Goal: Information Seeking & Learning: Learn about a topic

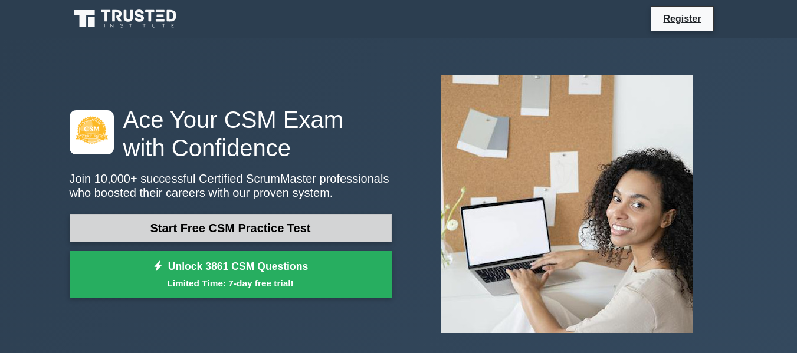
click at [280, 228] on link "Start Free CSM Practice Test" at bounding box center [231, 228] width 322 height 28
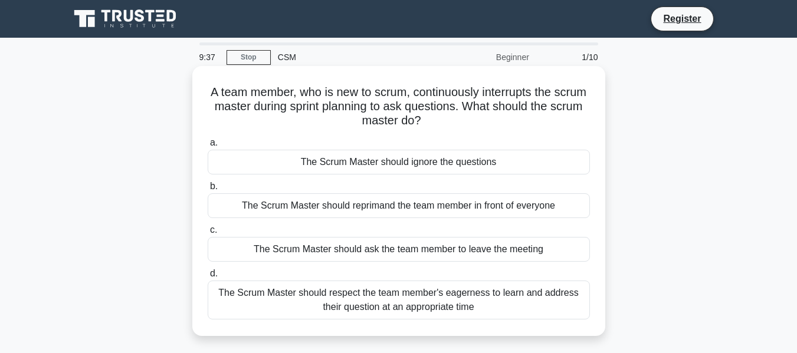
click at [486, 307] on div "The Scrum Master should respect the team member's eagerness to learn and addres…" at bounding box center [399, 300] width 382 height 39
click at [208, 278] on input "d. The Scrum Master should respect the team member's eagerness to learn and add…" at bounding box center [208, 274] width 0 height 8
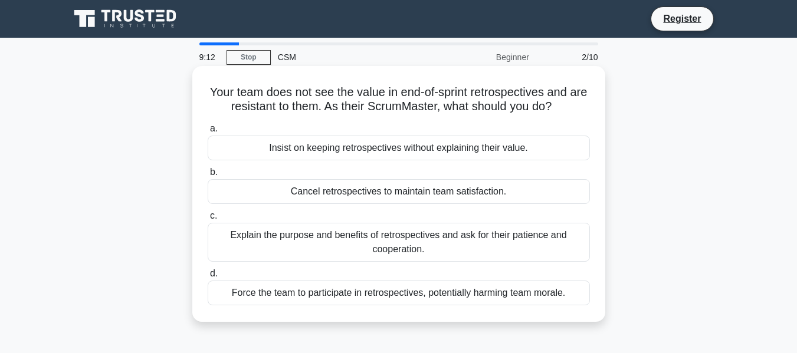
click at [504, 240] on div "Explain the purpose and benefits of retrospectives and ask for their patience a…" at bounding box center [399, 242] width 382 height 39
click at [208, 220] on input "c. Explain the purpose and benefits of retrospectives and ask for their patienc…" at bounding box center [208, 216] width 0 height 8
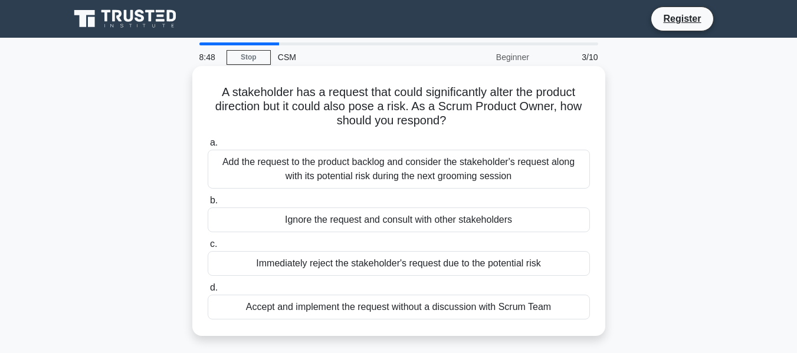
click at [484, 172] on div "Add the request to the product backlog and consider the stakeholder's request a…" at bounding box center [399, 169] width 382 height 39
click at [208, 147] on input "a. Add the request to the product backlog and consider the stakeholder's reques…" at bounding box center [208, 143] width 0 height 8
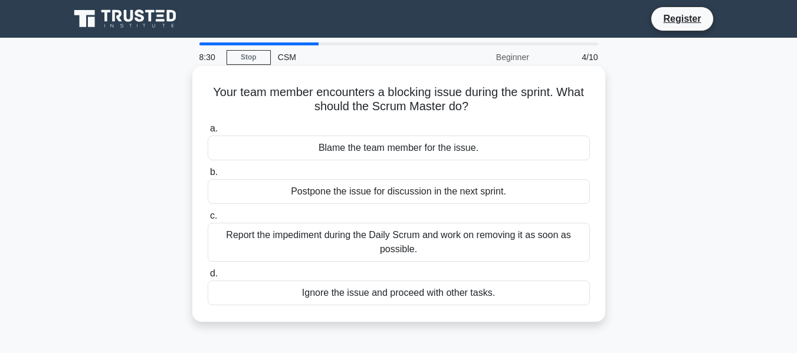
click at [510, 244] on div "Report the impediment during the Daily Scrum and work on removing it as soon as…" at bounding box center [399, 242] width 382 height 39
click at [208, 220] on input "c. Report the impediment during the Daily Scrum and work on removing it as soon…" at bounding box center [208, 216] width 0 height 8
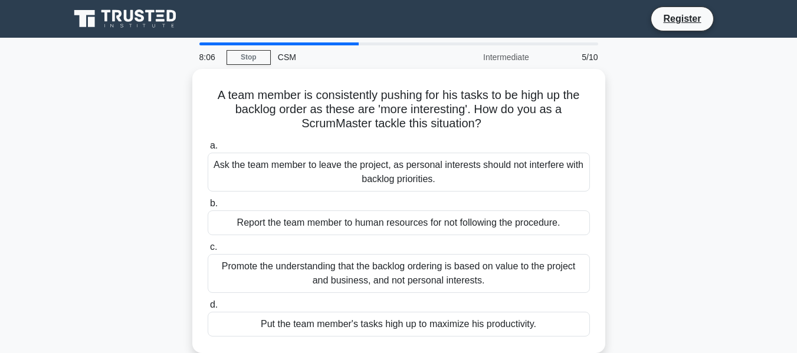
scroll to position [59, 0]
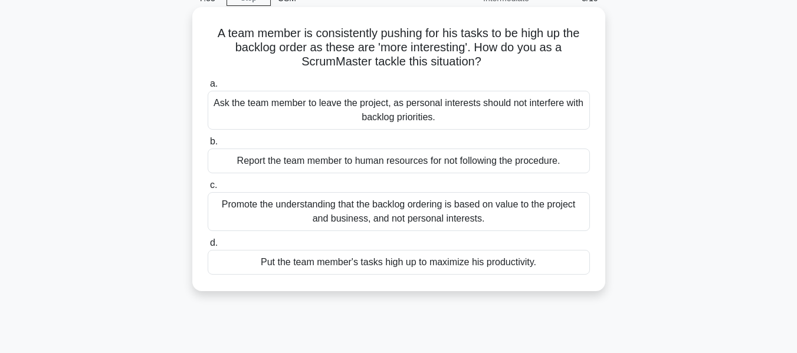
click at [373, 216] on div "Promote the understanding that the backlog ordering is based on value to the pr…" at bounding box center [399, 211] width 382 height 39
click at [208, 189] on input "c. Promote the understanding that the backlog ordering is based on value to the…" at bounding box center [208, 186] width 0 height 8
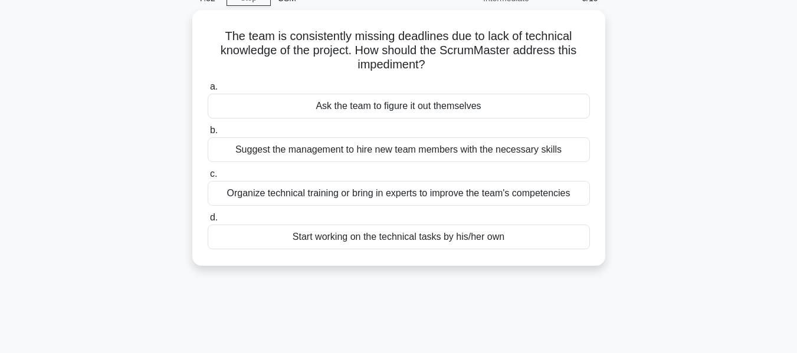
scroll to position [0, 0]
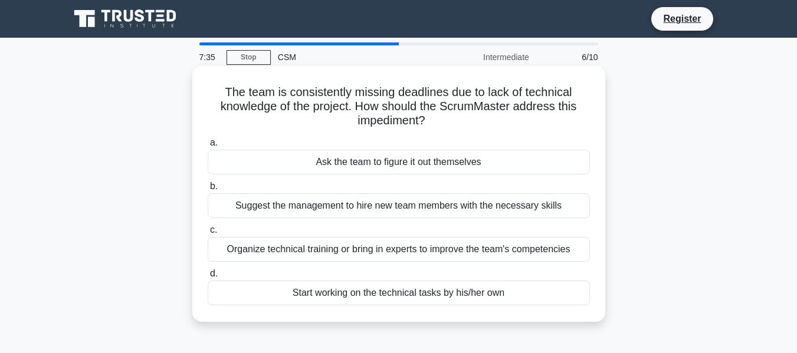
click at [495, 246] on div "Organize technical training or bring in experts to improve the team's competenc…" at bounding box center [399, 249] width 382 height 25
click at [208, 234] on input "c. Organize technical training or bring in experts to improve the team's compet…" at bounding box center [208, 230] width 0 height 8
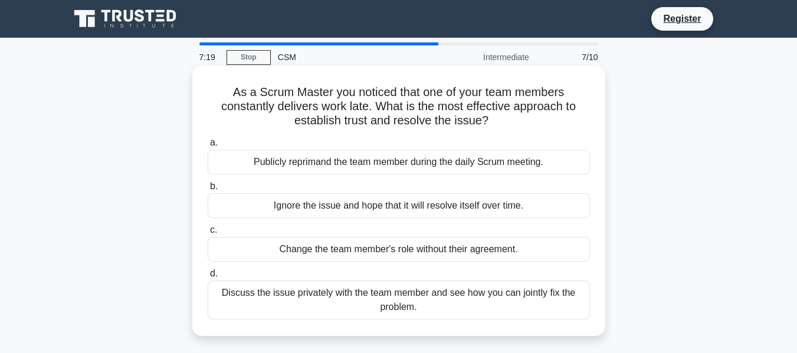
click at [522, 303] on div "Discuss the issue privately with the team member and see how you can jointly fi…" at bounding box center [399, 300] width 382 height 39
click at [208, 278] on input "d. Discuss the issue privately with the team member and see how you can jointly…" at bounding box center [208, 274] width 0 height 8
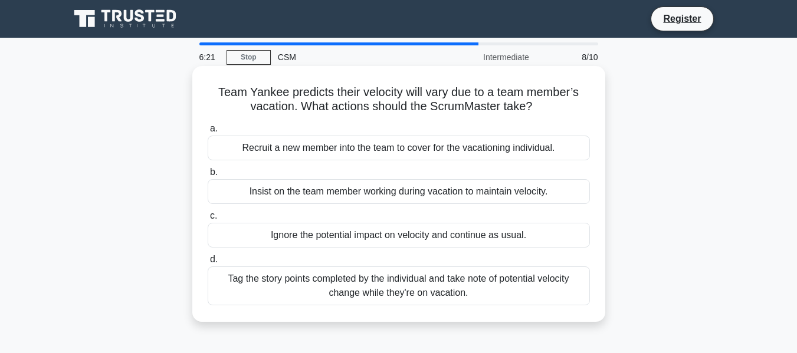
click at [415, 284] on div "Tag the story points completed by the individual and take note of potential vel…" at bounding box center [399, 286] width 382 height 39
click at [208, 264] on input "d. Tag the story points completed by the individual and take note of potential …" at bounding box center [208, 260] width 0 height 8
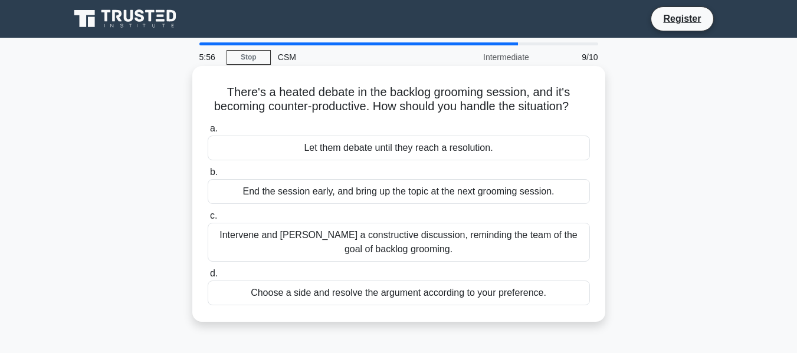
click at [471, 260] on div "Intervene and foster a constructive discussion, reminding the team of the goal …" at bounding box center [399, 242] width 382 height 39
click at [208, 220] on input "c. Intervene and foster a constructive discussion, reminding the team of the go…" at bounding box center [208, 216] width 0 height 8
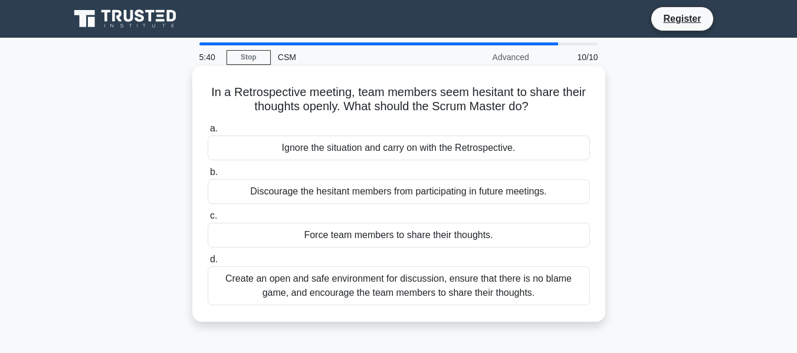
click at [521, 293] on div "Create an open and safe environment for discussion, ensure that there is no bla…" at bounding box center [399, 286] width 382 height 39
click at [208, 264] on input "d. Create an open and safe environment for discussion, ensure that there is no …" at bounding box center [208, 260] width 0 height 8
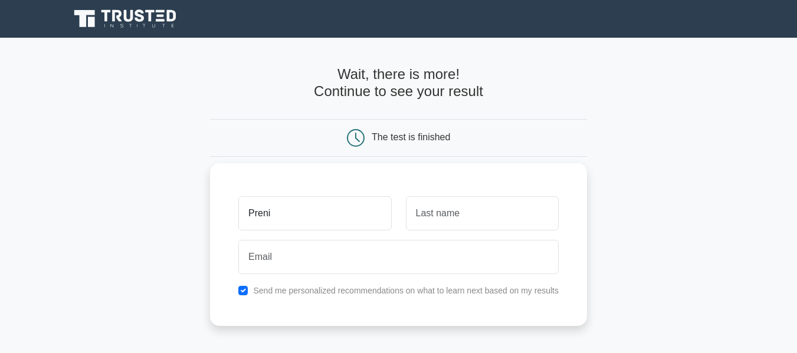
type input "Preni"
click at [470, 212] on input "text" at bounding box center [482, 213] width 153 height 34
type input "Mohan"
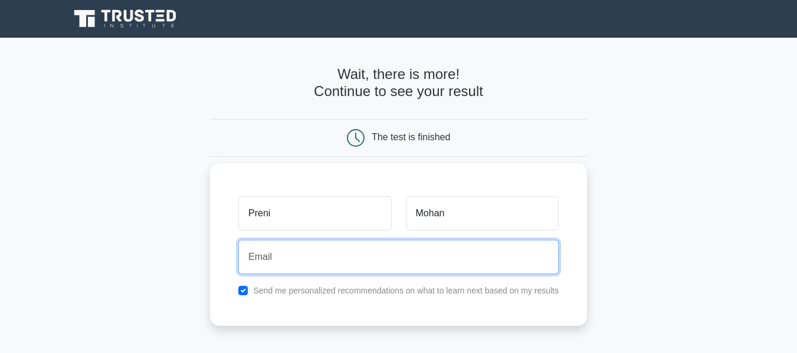
click at [402, 252] on input "email" at bounding box center [398, 257] width 320 height 34
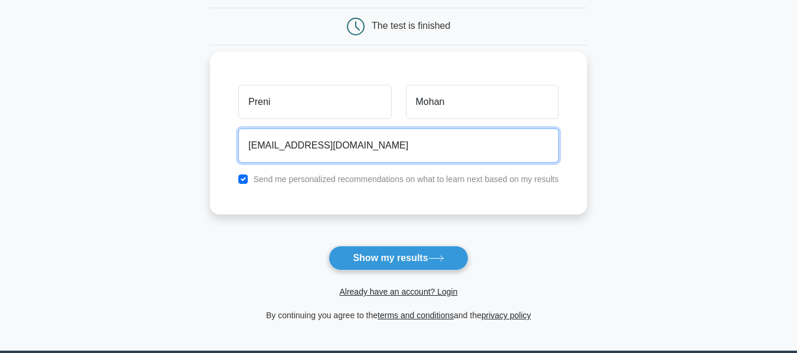
scroll to position [118, 0]
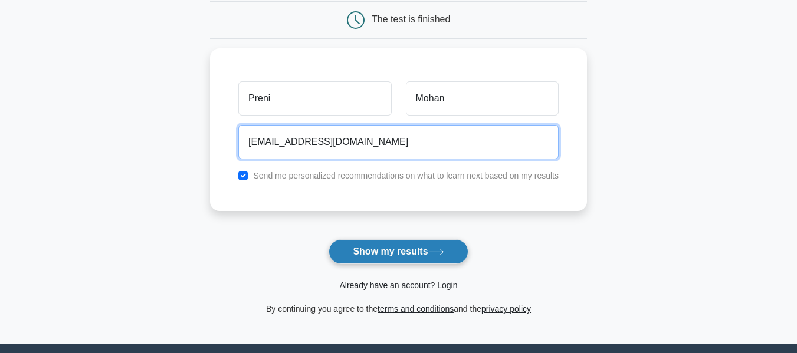
type input "preni4uall@gmail.com"
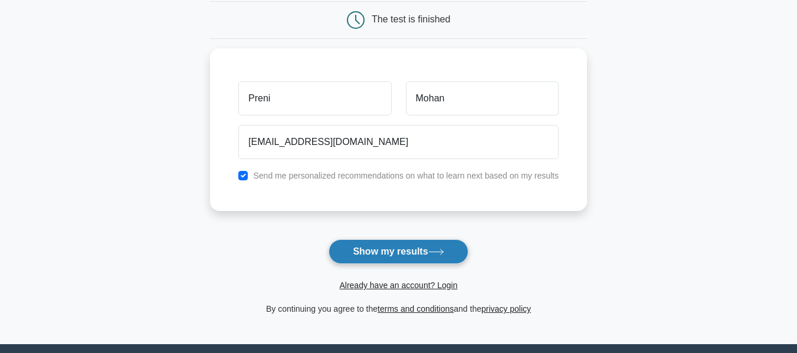
click at [411, 254] on button "Show my results" at bounding box center [398, 251] width 139 height 25
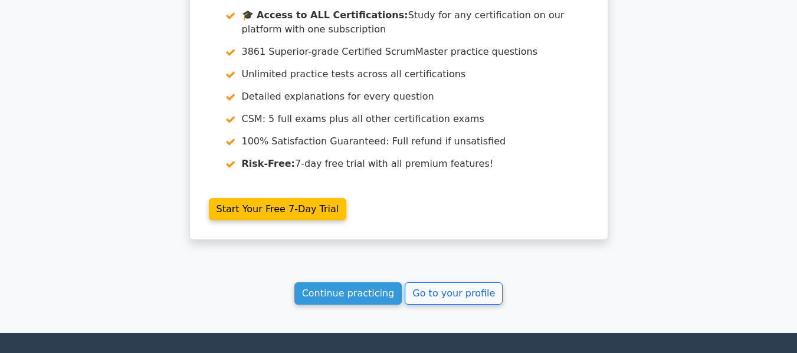
scroll to position [2064, 0]
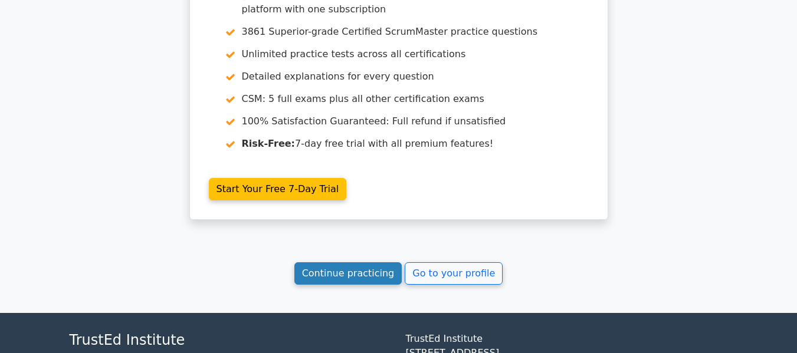
click at [342, 262] on link "Continue practicing" at bounding box center [348, 273] width 108 height 22
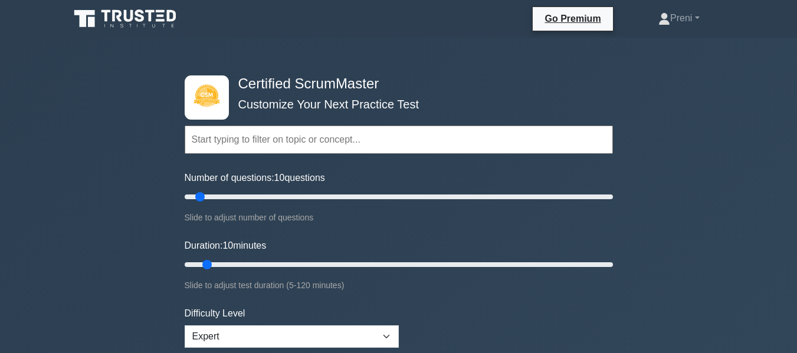
scroll to position [59, 0]
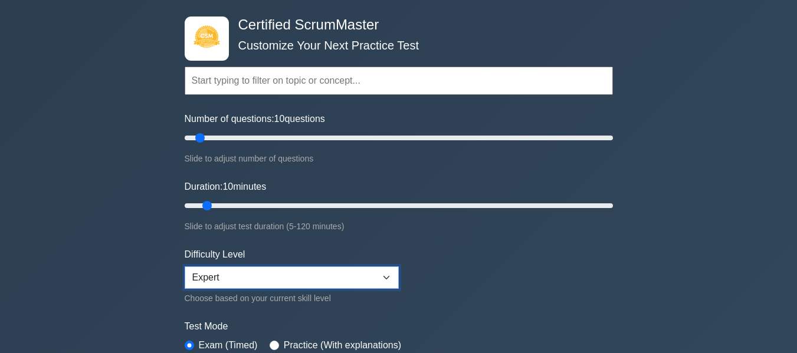
click at [389, 276] on select "Beginner Intermediate Expert" at bounding box center [292, 278] width 214 height 22
select select "intermediate"
click at [185, 267] on select "Beginner Intermediate Expert" at bounding box center [292, 278] width 214 height 22
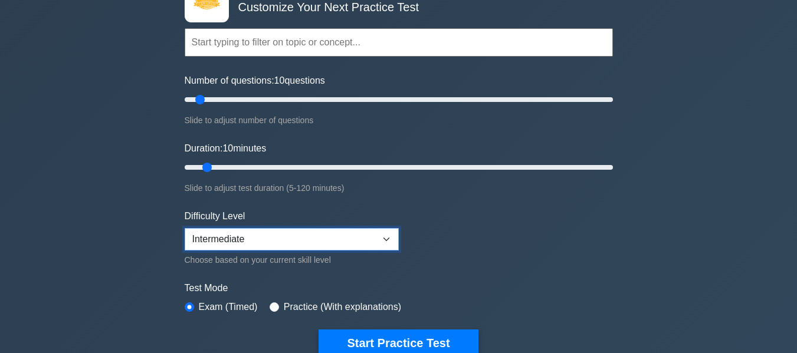
scroll to position [118, 0]
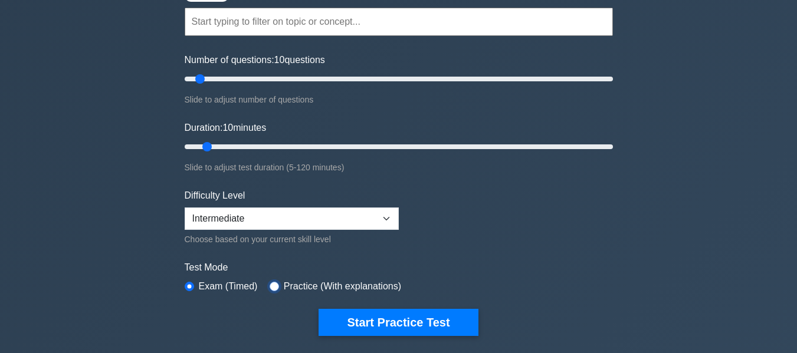
click at [272, 287] on input "radio" at bounding box center [274, 286] width 9 height 9
radio input "true"
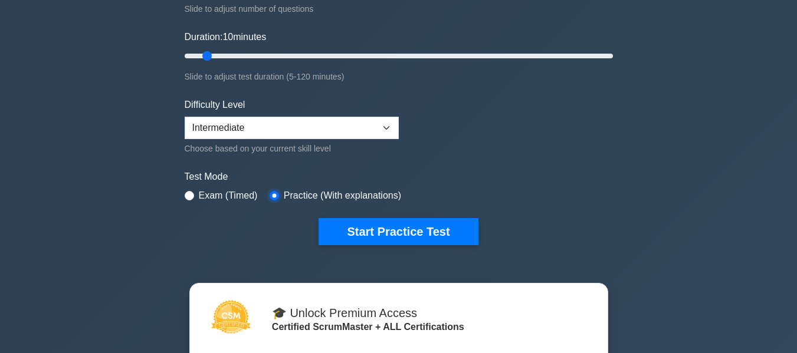
scroll to position [236, 0]
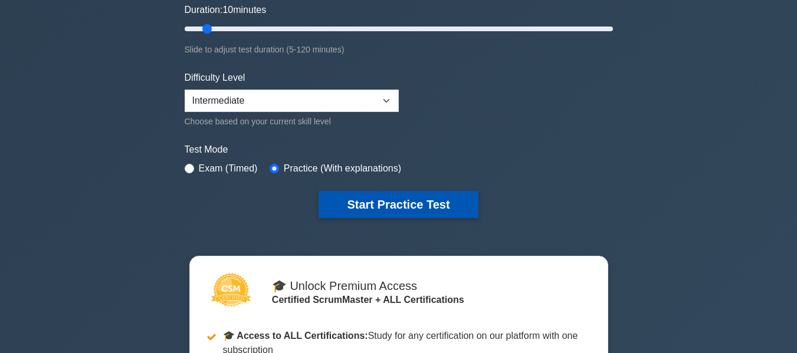
click at [409, 206] on button "Start Practice Test" at bounding box center [398, 204] width 159 height 27
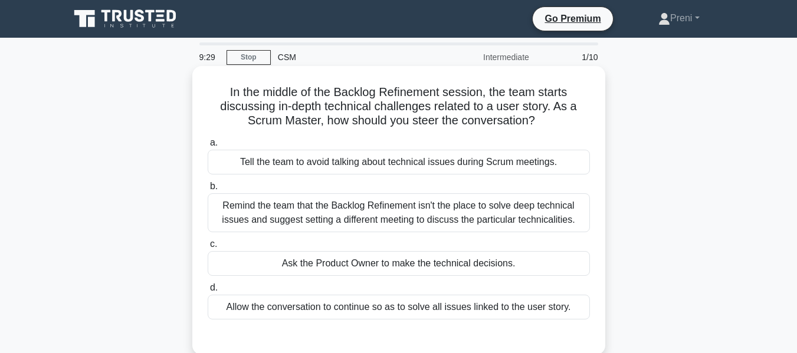
click at [500, 219] on div "Remind the team that the Backlog Refinement isn't the place to solve deep techn…" at bounding box center [399, 212] width 382 height 39
click at [208, 191] on input "b. Remind the team that the Backlog Refinement isn't the place to solve deep te…" at bounding box center [208, 187] width 0 height 8
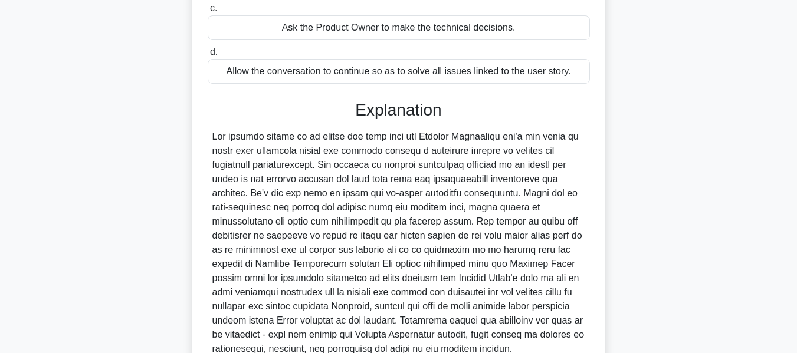
scroll to position [346, 0]
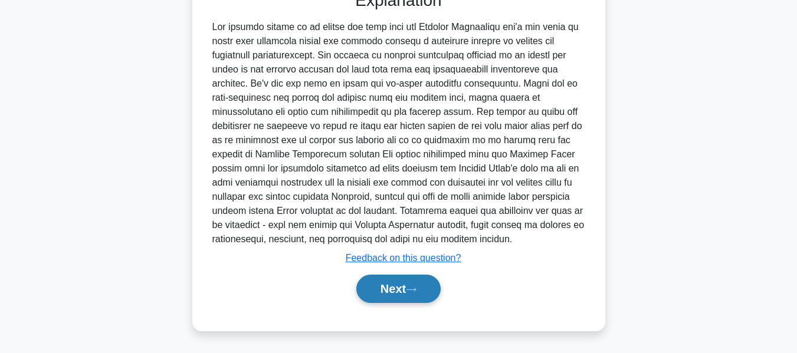
click at [415, 285] on button "Next" at bounding box center [398, 289] width 84 height 28
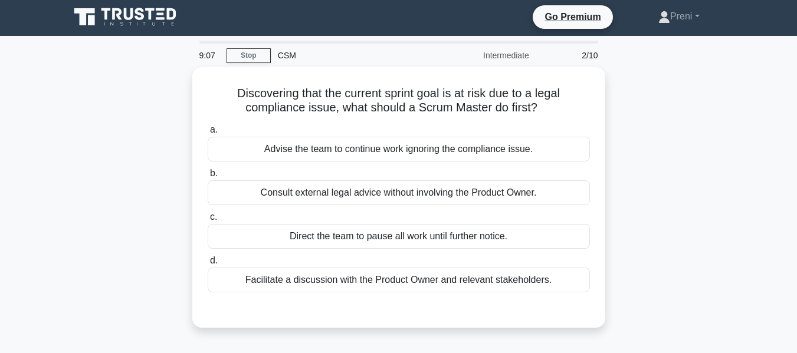
scroll to position [0, 0]
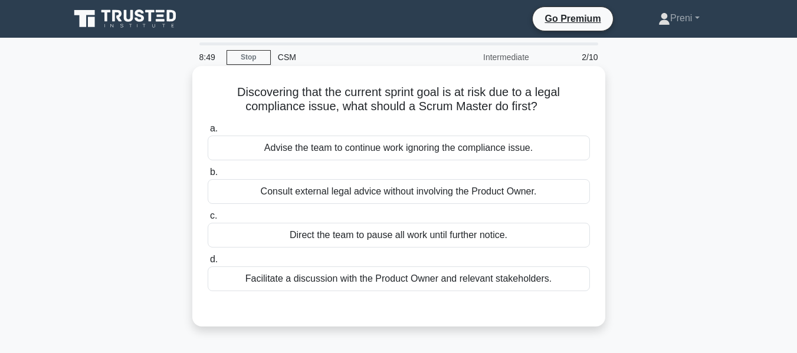
click at [465, 285] on div "Facilitate a discussion with the Product Owner and relevant stakeholders." at bounding box center [399, 279] width 382 height 25
click at [208, 264] on input "d. Facilitate a discussion with the Product Owner and relevant stakeholders." at bounding box center [208, 260] width 0 height 8
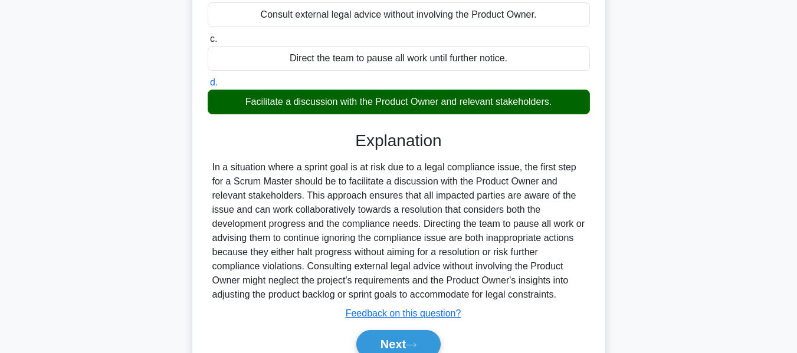
scroll to position [236, 0]
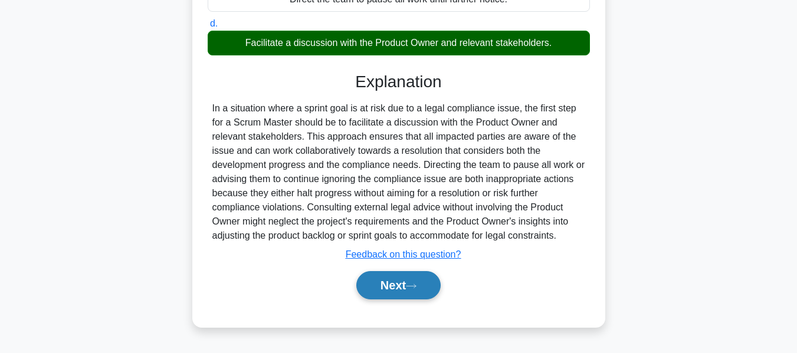
click at [393, 289] on button "Next" at bounding box center [398, 285] width 84 height 28
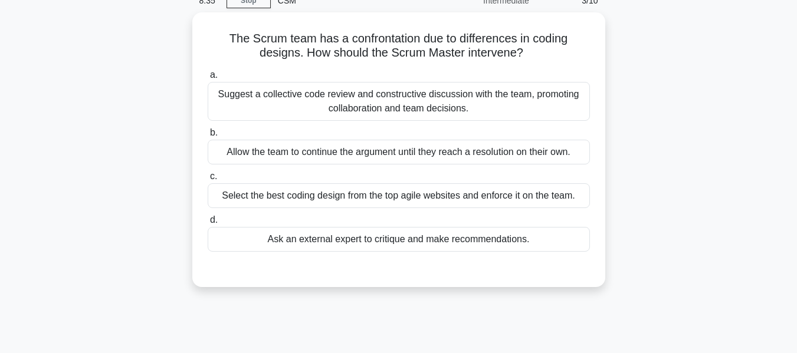
scroll to position [0, 0]
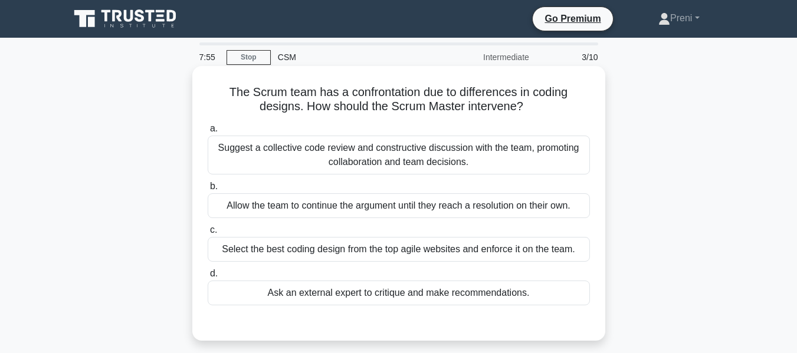
click at [487, 151] on div "Suggest a collective code review and constructive discussion with the team, pro…" at bounding box center [399, 155] width 382 height 39
click at [208, 133] on input "a. Suggest a collective code review and constructive discussion with the team, …" at bounding box center [208, 129] width 0 height 8
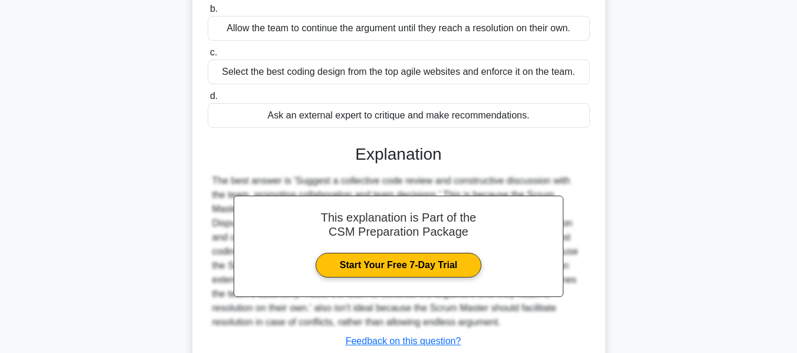
scroll to position [236, 0]
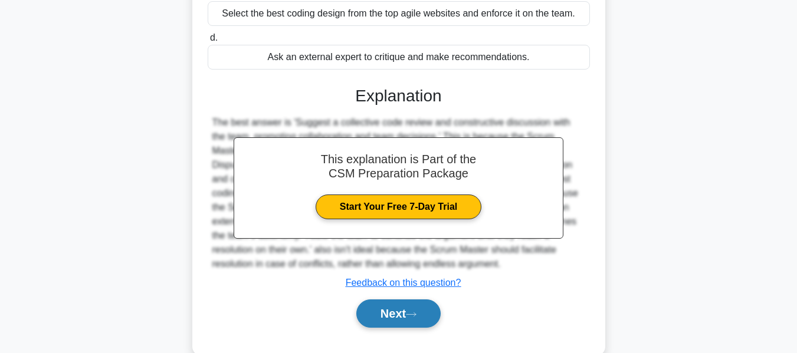
click at [416, 313] on icon at bounding box center [411, 314] width 11 height 6
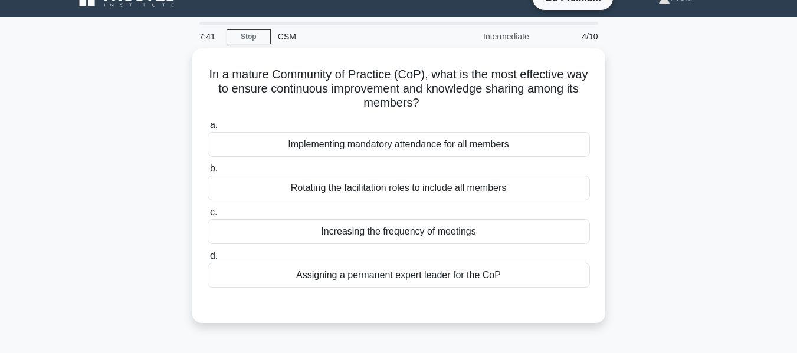
scroll to position [0, 0]
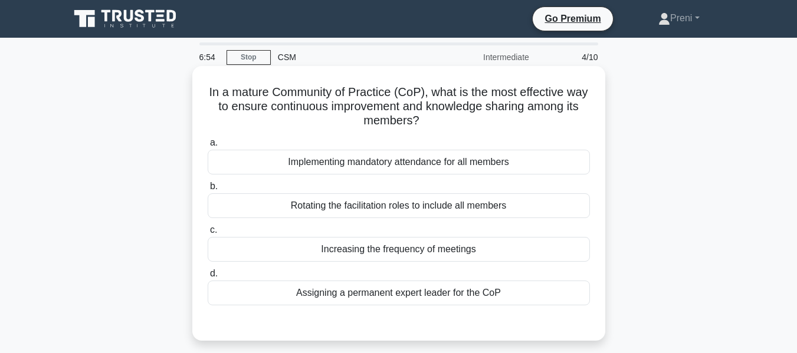
click at [477, 208] on div "Rotating the facilitation roles to include all members" at bounding box center [399, 205] width 382 height 25
click at [208, 191] on input "b. Rotating the facilitation roles to include all members" at bounding box center [208, 187] width 0 height 8
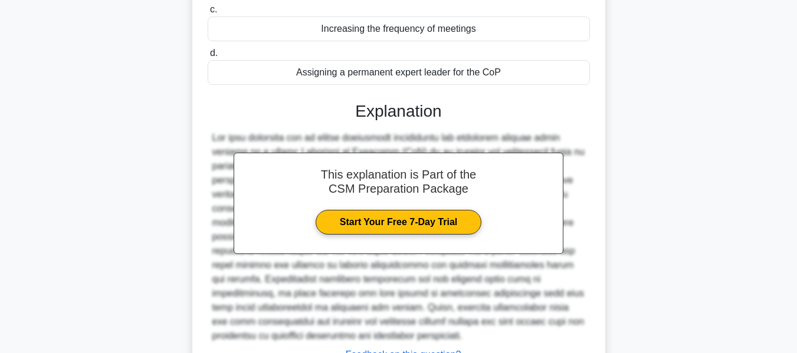
scroll to position [295, 0]
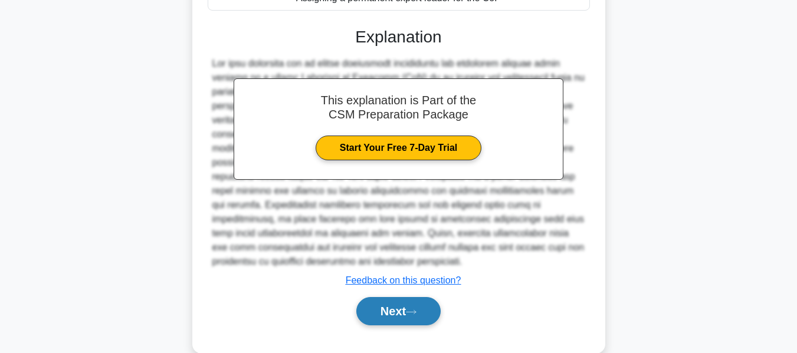
click at [387, 301] on button "Next" at bounding box center [398, 311] width 84 height 28
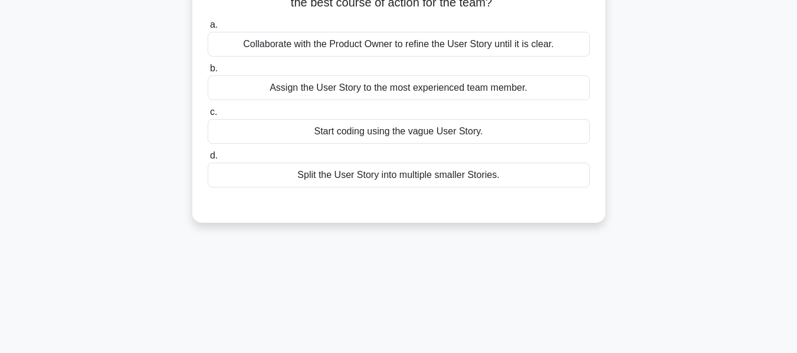
scroll to position [0, 0]
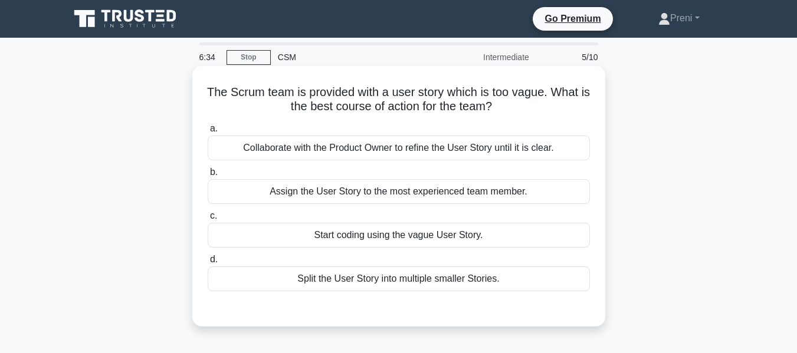
click at [511, 152] on div "Collaborate with the Product Owner to refine the User Story until it is clear." at bounding box center [399, 148] width 382 height 25
click at [208, 133] on input "a. Collaborate with the Product Owner to refine the User Story until it is clea…" at bounding box center [208, 129] width 0 height 8
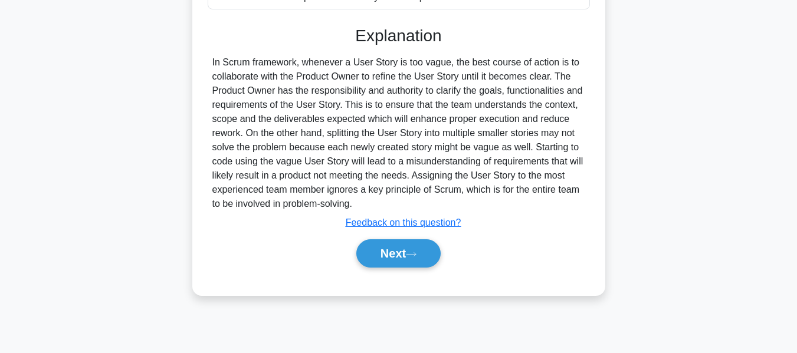
scroll to position [284, 0]
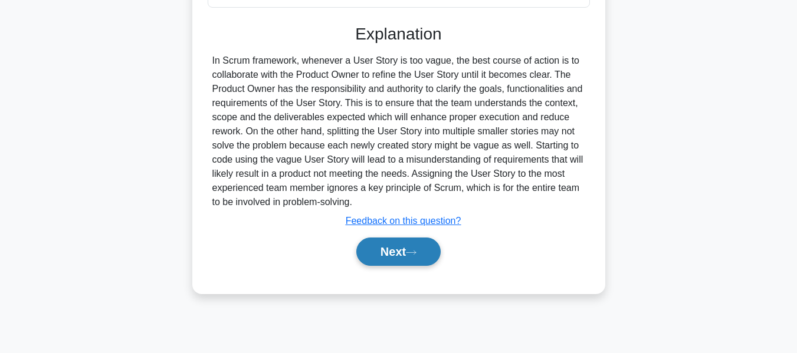
click at [400, 253] on button "Next" at bounding box center [398, 252] width 84 height 28
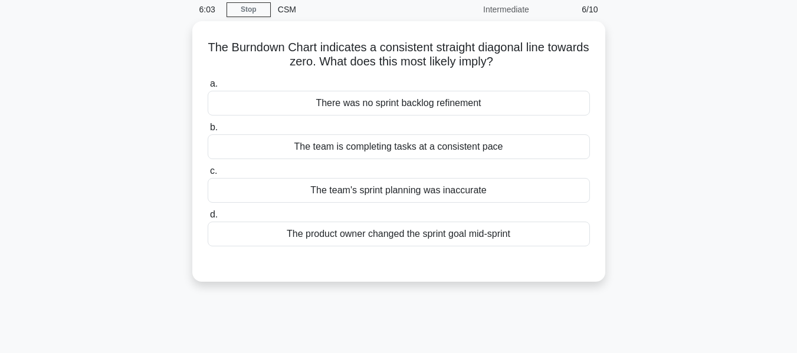
scroll to position [0, 0]
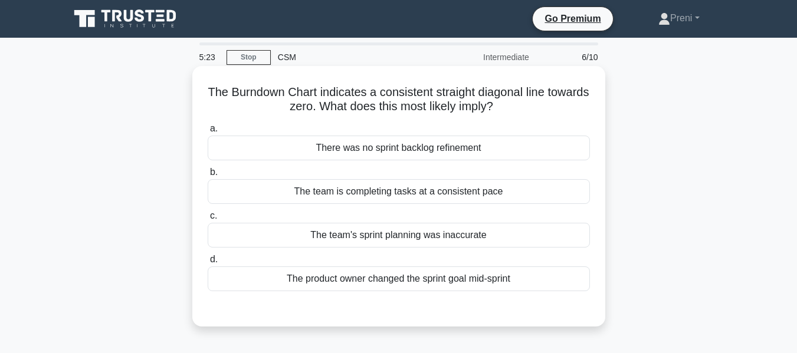
click at [496, 195] on div "The team is completing tasks at a consistent pace" at bounding box center [399, 191] width 382 height 25
click at [208, 176] on input "b. The team is completing tasks at a consistent pace" at bounding box center [208, 173] width 0 height 8
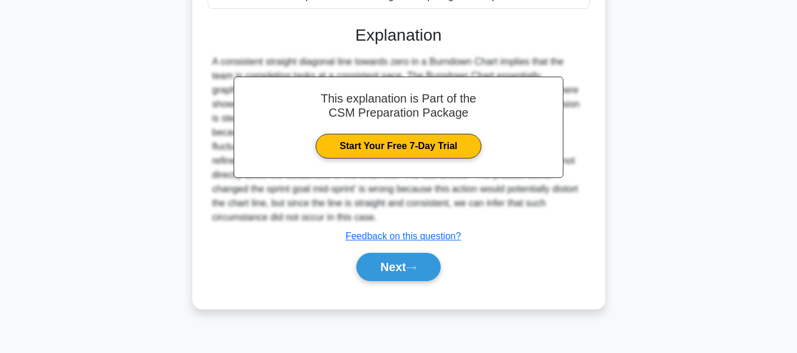
scroll to position [284, 0]
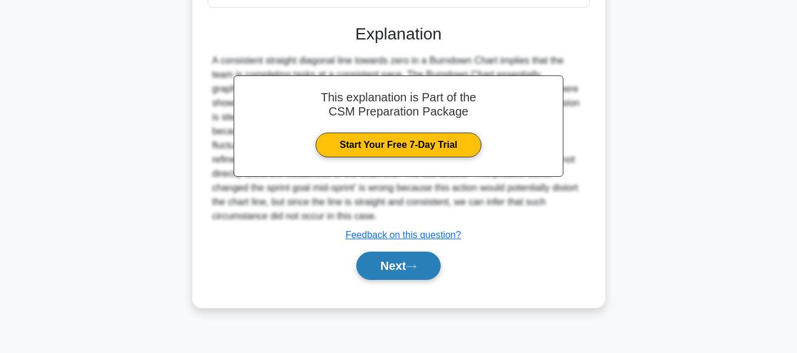
click at [421, 252] on button "Next" at bounding box center [398, 266] width 84 height 28
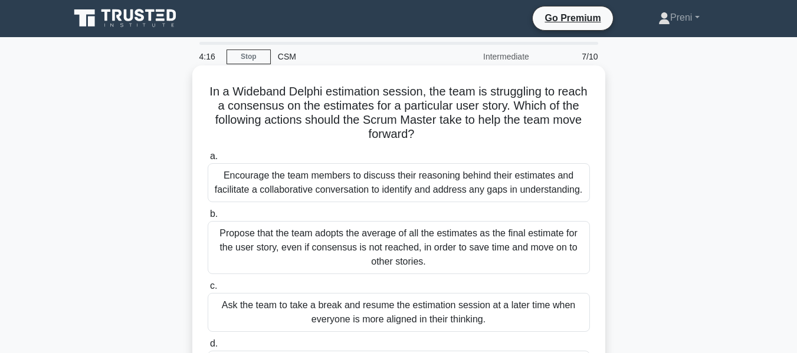
scroll to position [0, 0]
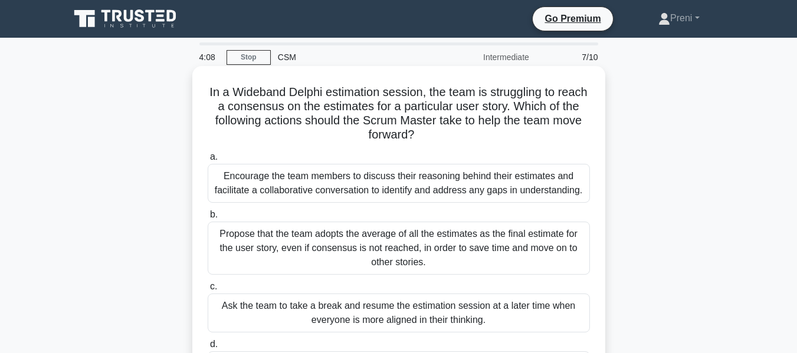
click at [469, 190] on div "Encourage the team members to discuss their reasoning behind their estimates an…" at bounding box center [399, 183] width 382 height 39
click at [208, 161] on input "a. Encourage the team members to discuss their reasoning behind their estimates…" at bounding box center [208, 157] width 0 height 8
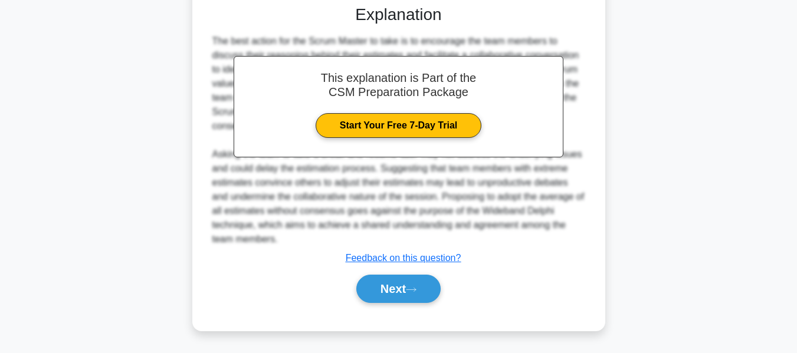
scroll to position [417, 0]
drag, startPoint x: 413, startPoint y: 285, endPoint x: 421, endPoint y: 285, distance: 7.7
click at [413, 285] on button "Next" at bounding box center [398, 289] width 84 height 28
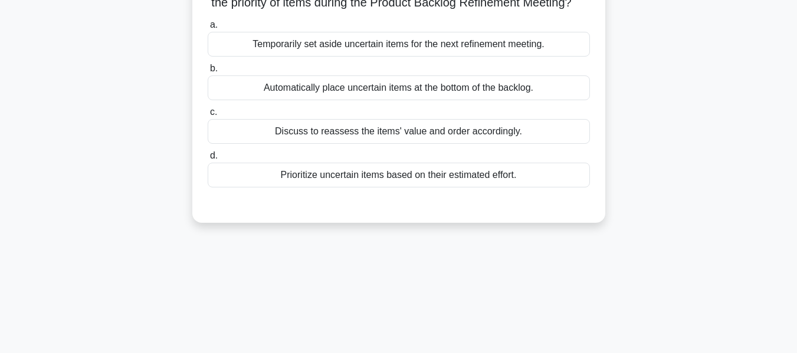
scroll to position [48, 0]
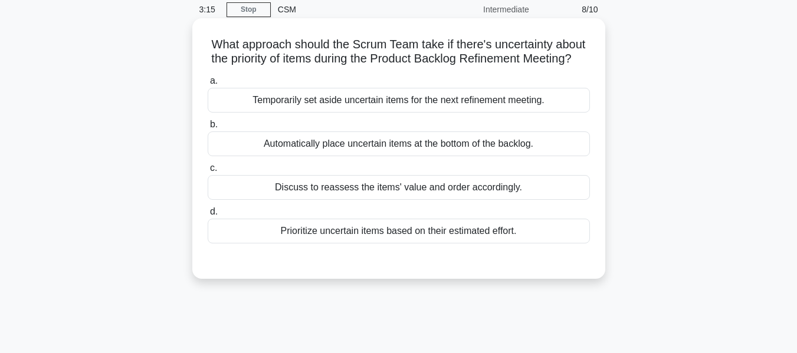
click at [501, 200] on div "Discuss to reassess the items' value and order accordingly." at bounding box center [399, 187] width 382 height 25
click at [208, 172] on input "c. Discuss to reassess the items' value and order accordingly." at bounding box center [208, 169] width 0 height 8
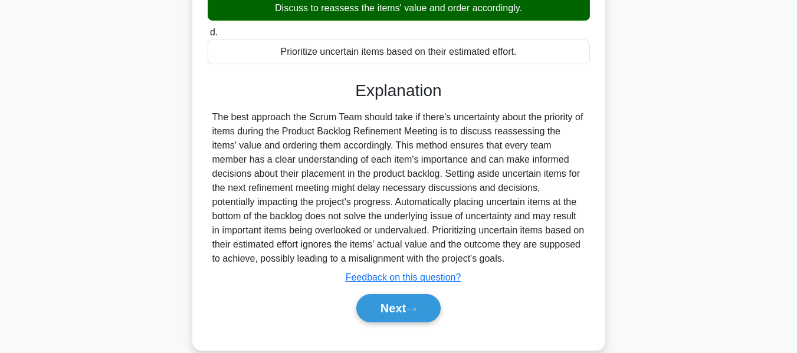
scroll to position [284, 0]
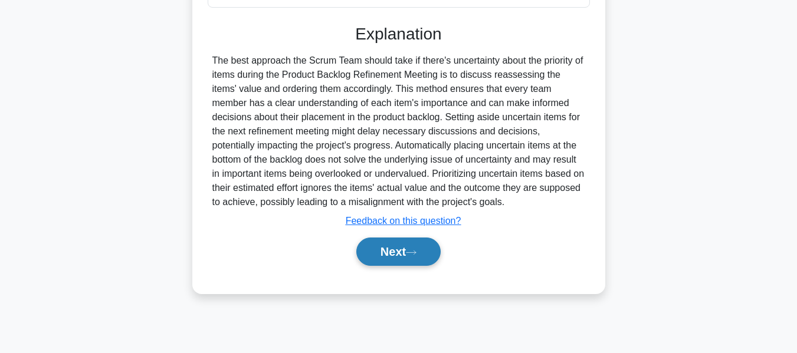
click at [390, 266] on button "Next" at bounding box center [398, 252] width 84 height 28
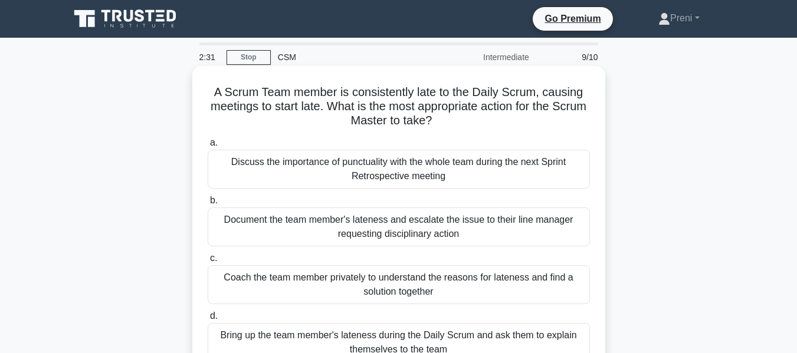
scroll to position [59, 0]
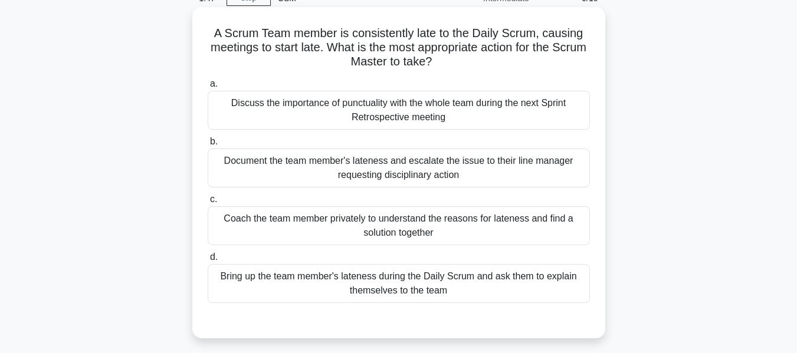
click at [516, 228] on div "Coach the team member privately to understand the reasons for lateness and find…" at bounding box center [399, 225] width 382 height 39
click at [208, 203] on input "c. Coach the team member privately to understand the reasons for lateness and f…" at bounding box center [208, 200] width 0 height 8
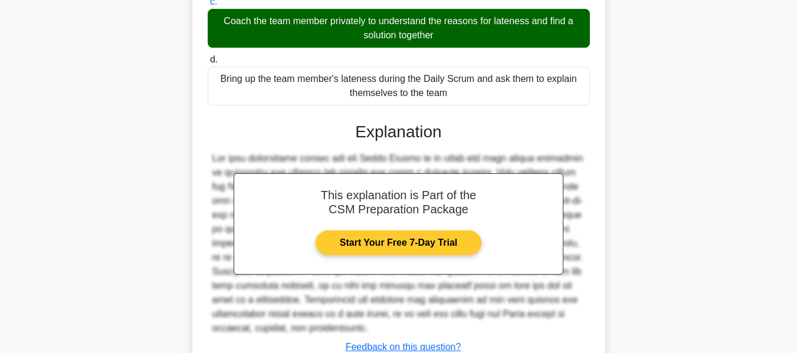
scroll to position [346, 0]
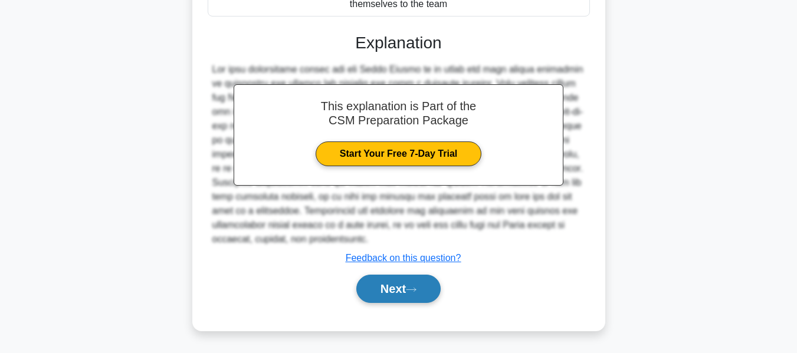
click at [400, 291] on button "Next" at bounding box center [398, 289] width 84 height 28
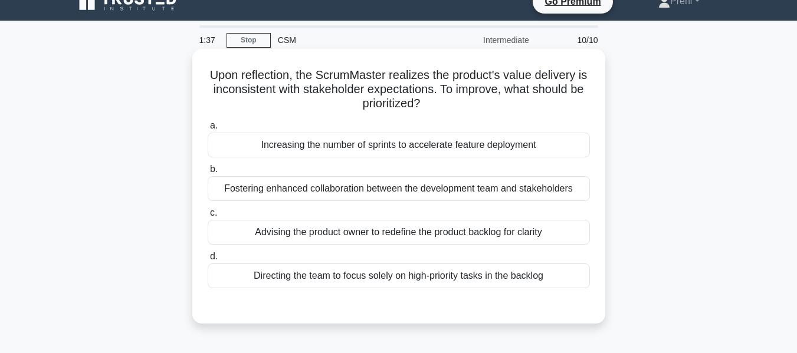
scroll to position [0, 0]
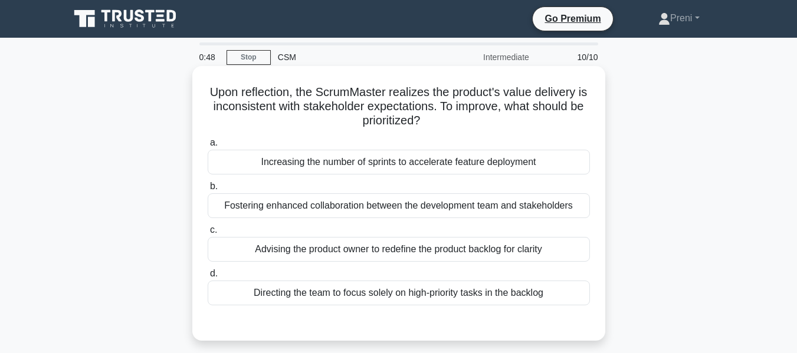
click at [382, 249] on div "Advising the product owner to redefine the product backlog for clarity" at bounding box center [399, 249] width 382 height 25
click at [208, 234] on input "c. Advising the product owner to redefine the product backlog for clarity" at bounding box center [208, 230] width 0 height 8
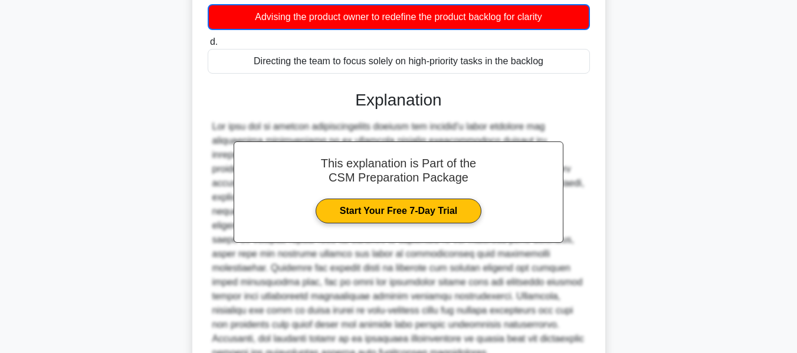
scroll to position [347, 0]
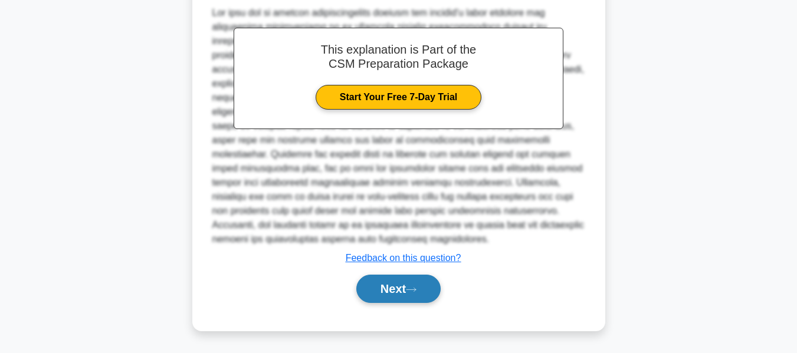
click at [378, 284] on button "Next" at bounding box center [398, 289] width 84 height 28
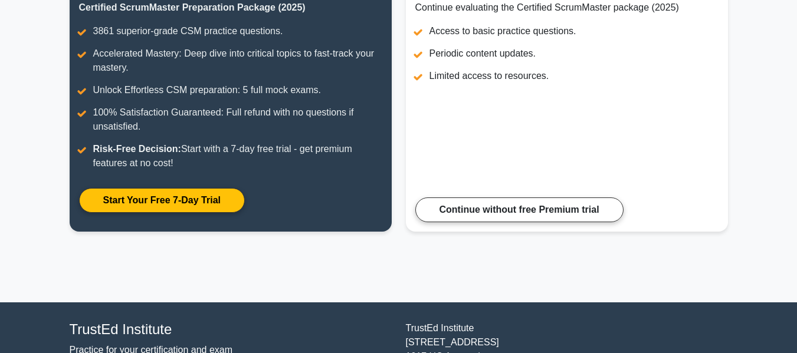
scroll to position [87, 0]
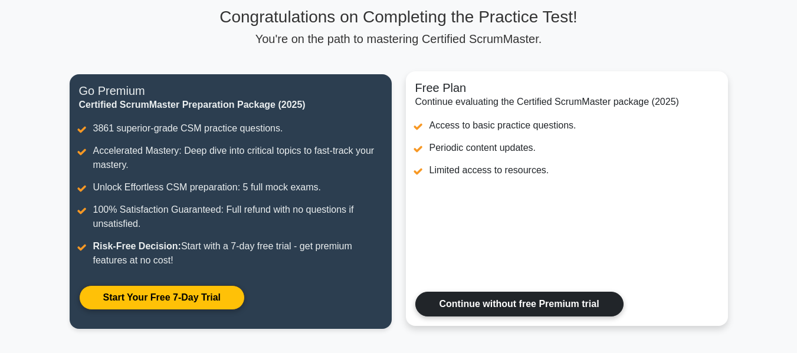
click at [545, 292] on link "Continue without free Premium trial" at bounding box center [519, 304] width 208 height 25
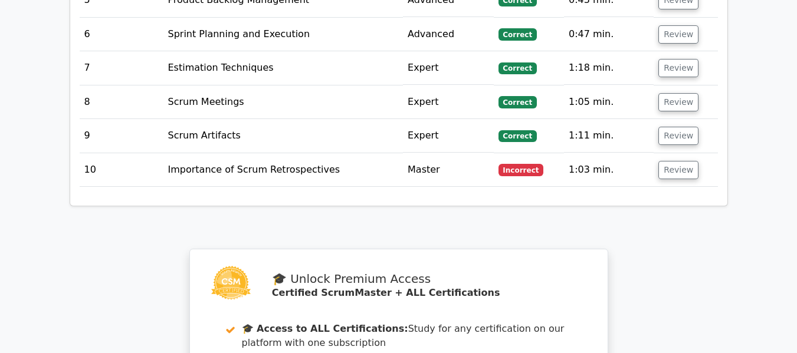
scroll to position [1887, 0]
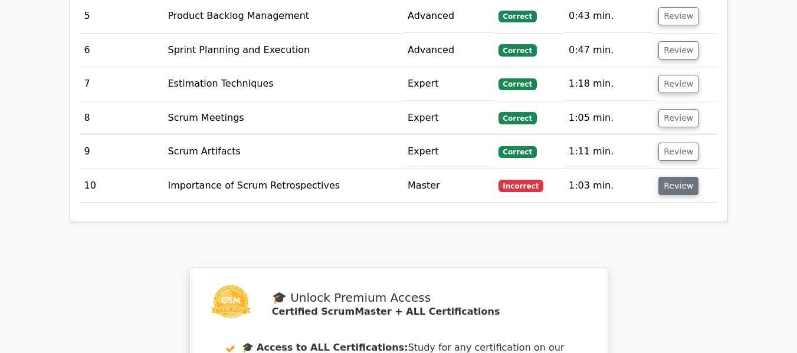
click at [683, 177] on button "Review" at bounding box center [678, 186] width 40 height 18
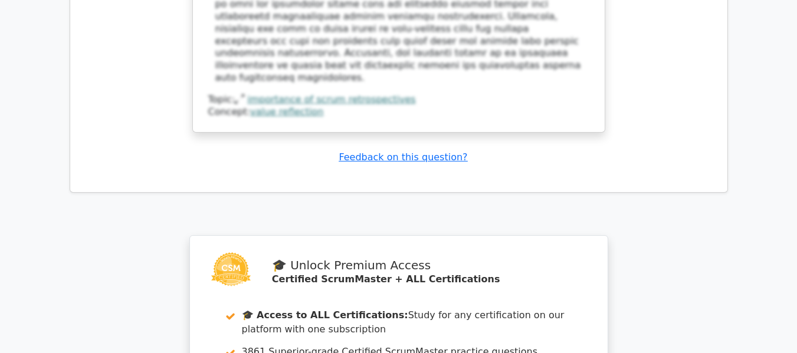
scroll to position [2772, 0]
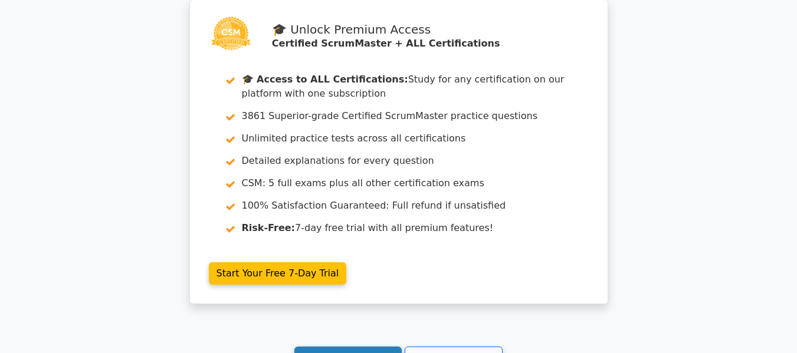
click at [346, 347] on link "Continue practicing" at bounding box center [348, 358] width 108 height 22
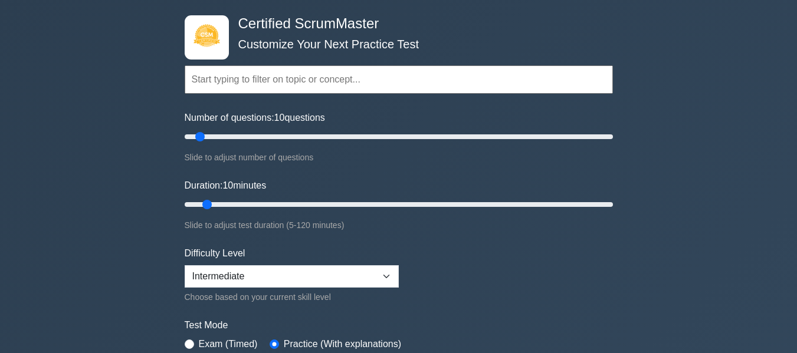
scroll to position [118, 0]
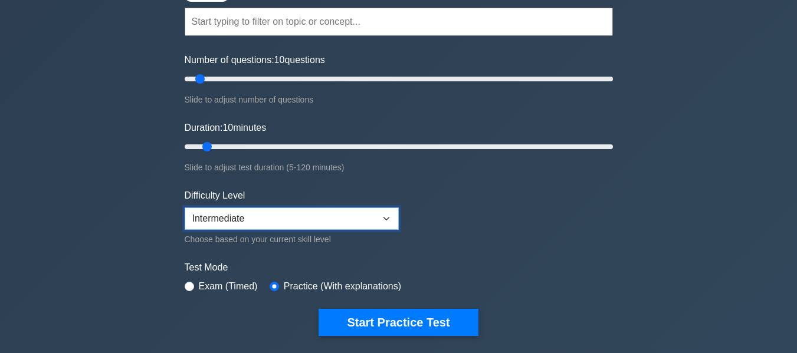
click at [387, 216] on select "Beginner Intermediate Expert" at bounding box center [292, 219] width 214 height 22
select select "expert"
click at [185, 208] on select "Beginner Intermediate Expert" at bounding box center [292, 219] width 214 height 22
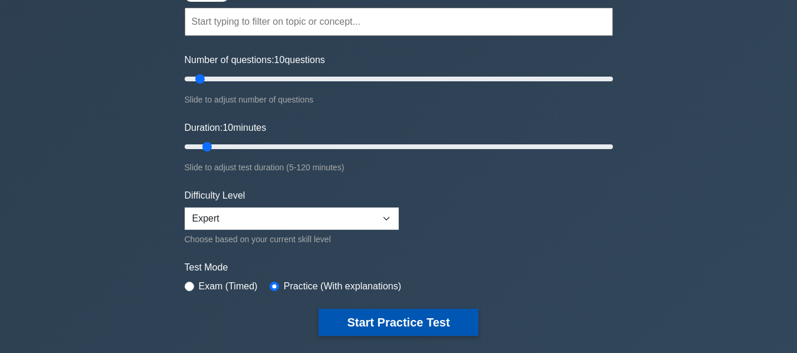
click at [387, 315] on button "Start Practice Test" at bounding box center [398, 322] width 159 height 27
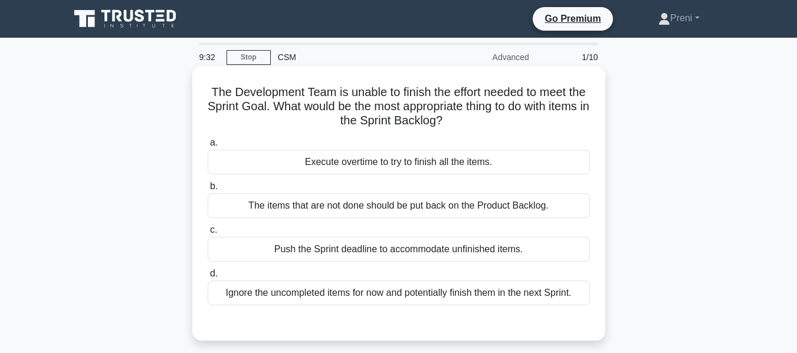
scroll to position [59, 0]
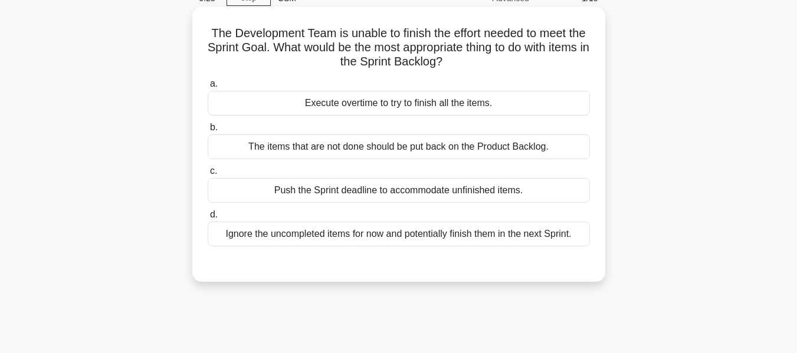
click at [513, 147] on div "The items that are not done should be put back on the Product Backlog." at bounding box center [399, 146] width 382 height 25
click at [208, 132] on input "b. The items that are not done should be put back on the Product Backlog." at bounding box center [208, 128] width 0 height 8
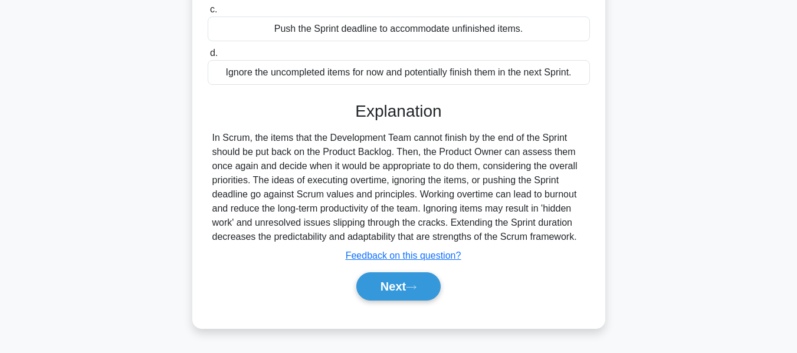
scroll to position [225, 0]
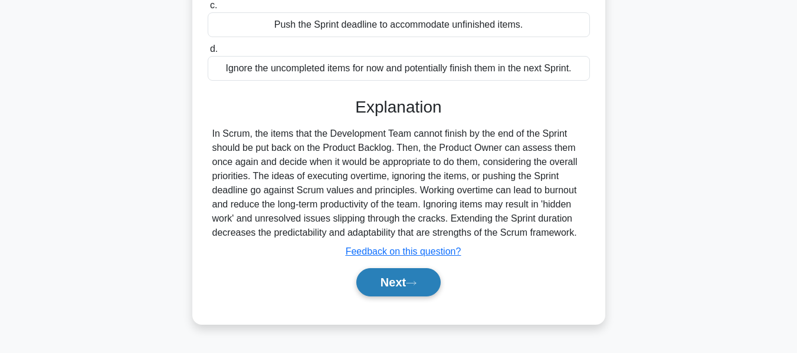
click at [385, 284] on button "Next" at bounding box center [398, 282] width 84 height 28
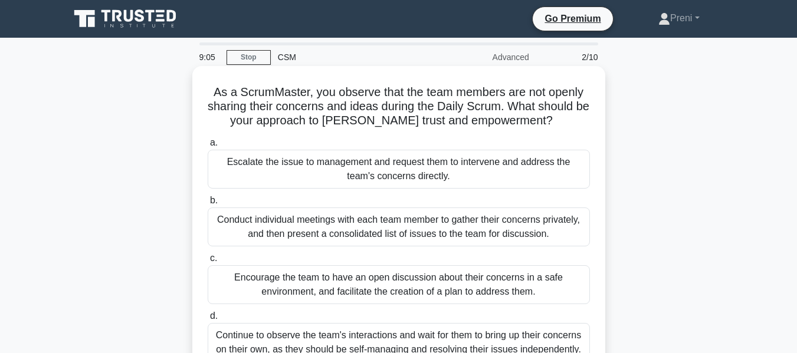
scroll to position [59, 0]
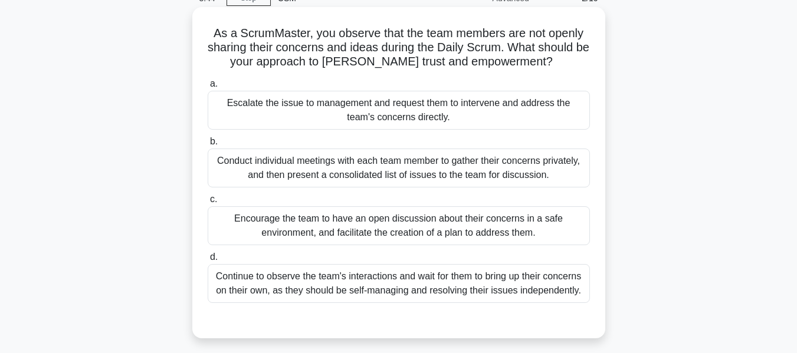
click at [438, 235] on div "Encourage the team to have an open discussion about their concerns in a safe en…" at bounding box center [399, 225] width 382 height 39
click at [208, 203] on input "c. Encourage the team to have an open discussion about their concerns in a safe…" at bounding box center [208, 200] width 0 height 8
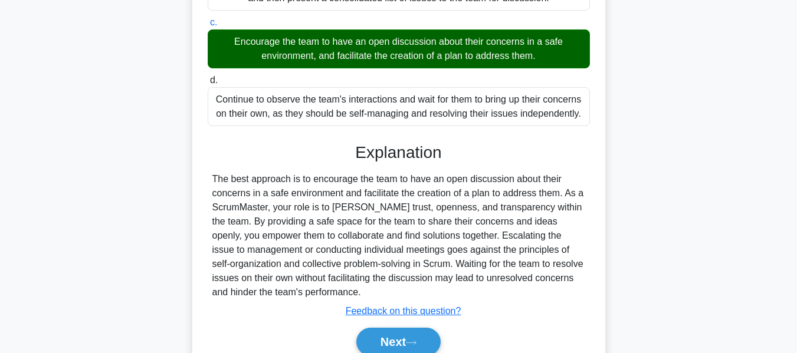
scroll to position [290, 0]
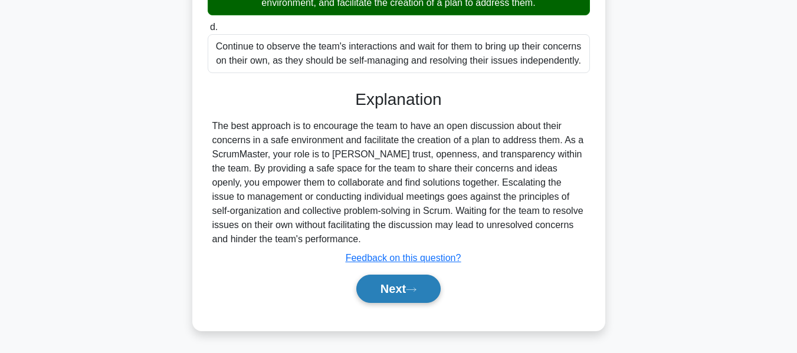
click at [403, 288] on button "Next" at bounding box center [398, 289] width 84 height 28
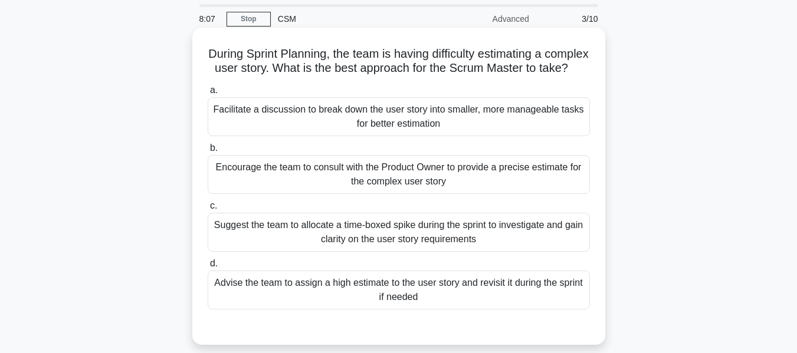
scroll to position [59, 0]
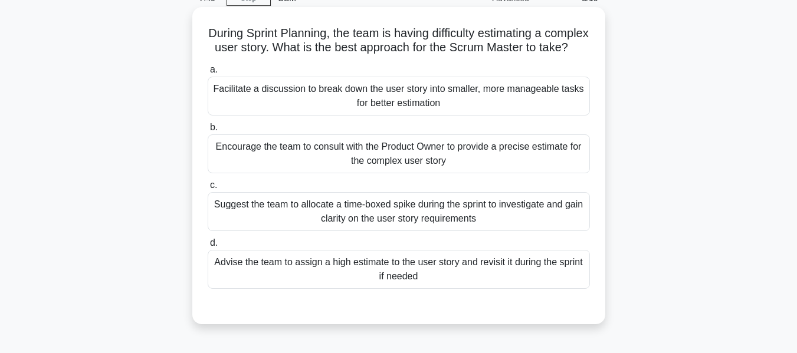
click at [444, 116] on div "Facilitate a discussion to break down the user story into smaller, more managea…" at bounding box center [399, 96] width 382 height 39
click at [208, 74] on input "a. Facilitate a discussion to break down the user story into smaller, more mana…" at bounding box center [208, 70] width 0 height 8
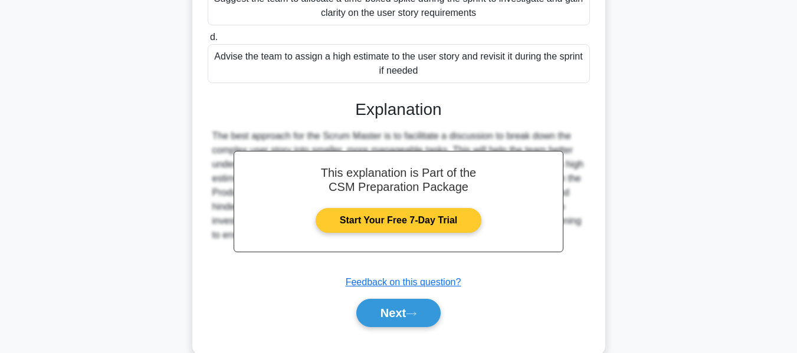
scroll to position [304, 0]
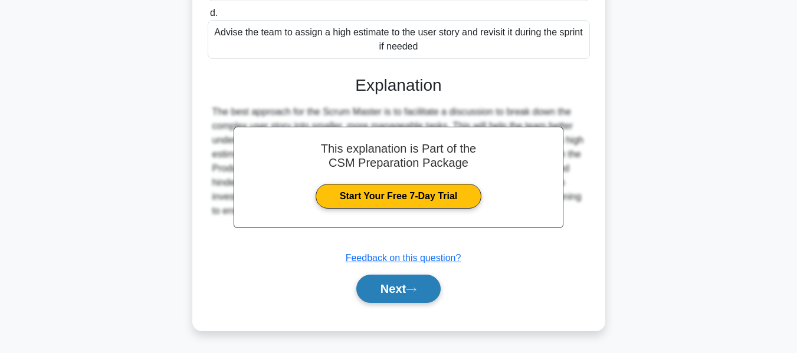
drag, startPoint x: 391, startPoint y: 286, endPoint x: 401, endPoint y: 285, distance: 10.1
click at [391, 286] on button "Next" at bounding box center [398, 289] width 84 height 28
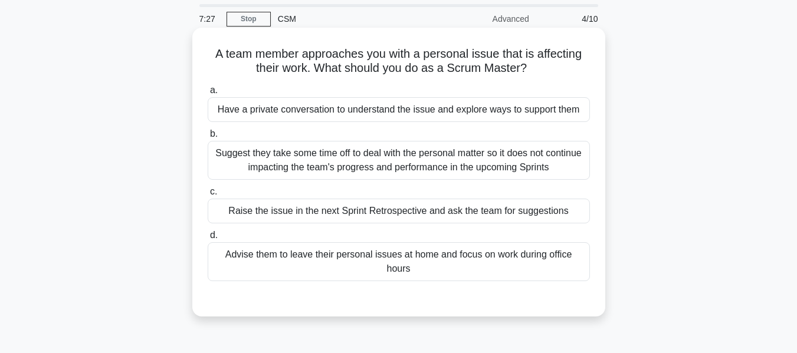
scroll to position [59, 0]
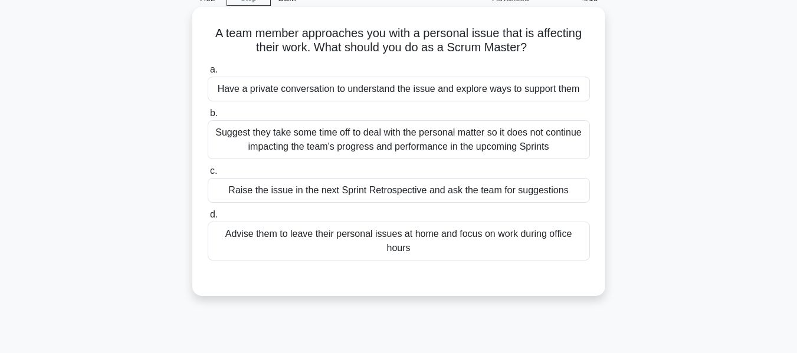
click at [373, 142] on div "Suggest they take some time off to deal with the personal matter so it does not…" at bounding box center [399, 139] width 382 height 39
click at [208, 117] on input "b. Suggest they take some time off to deal with the personal matter so it does …" at bounding box center [208, 114] width 0 height 8
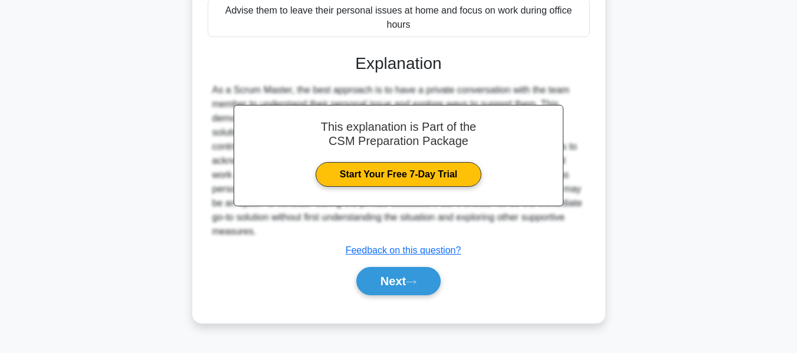
scroll to position [291, 0]
click at [405, 280] on button "Next" at bounding box center [398, 281] width 84 height 28
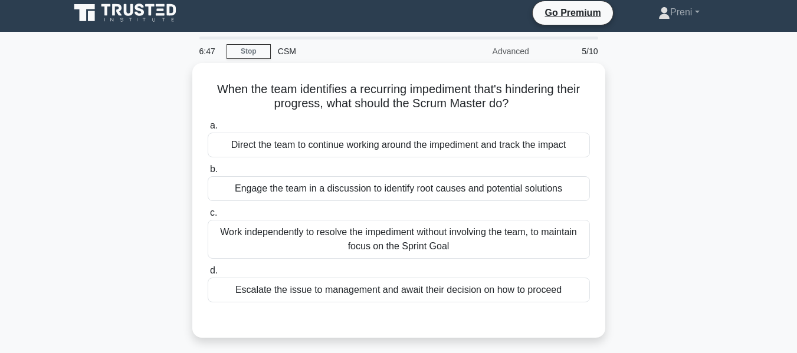
scroll to position [0, 0]
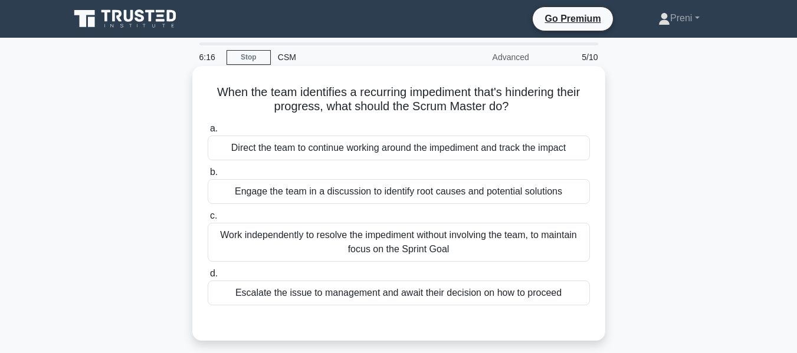
click at [387, 196] on div "Engage the team in a discussion to identify root causes and potential solutions" at bounding box center [399, 191] width 382 height 25
click at [208, 176] on input "b. Engage the team in a discussion to identify root causes and potential soluti…" at bounding box center [208, 173] width 0 height 8
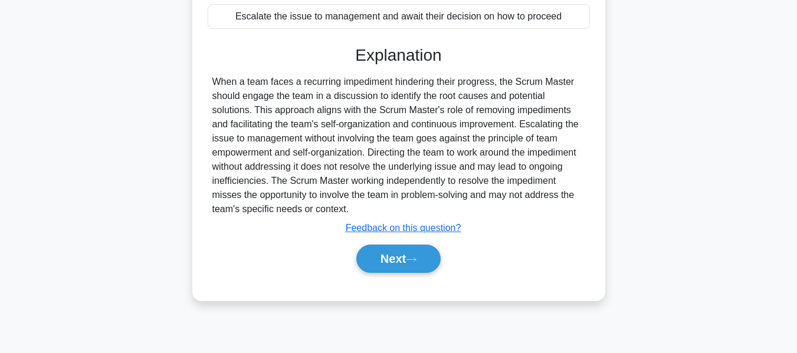
scroll to position [284, 0]
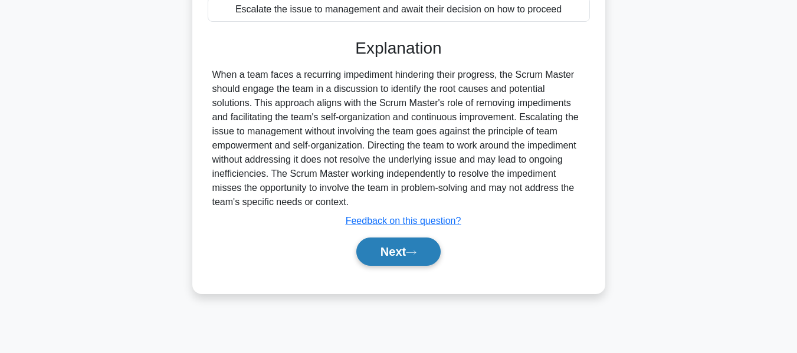
click at [416, 255] on icon at bounding box center [411, 252] width 11 height 6
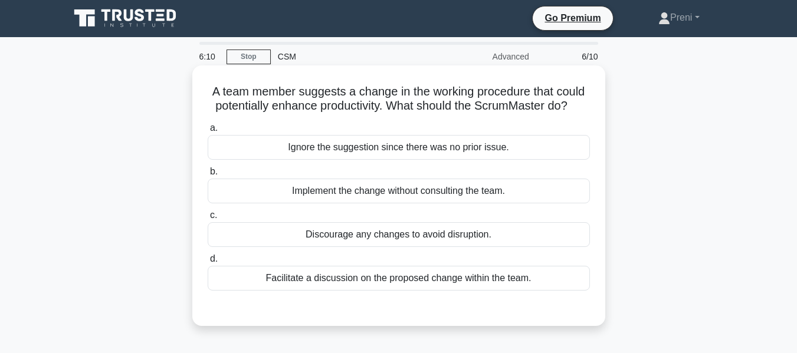
scroll to position [0, 0]
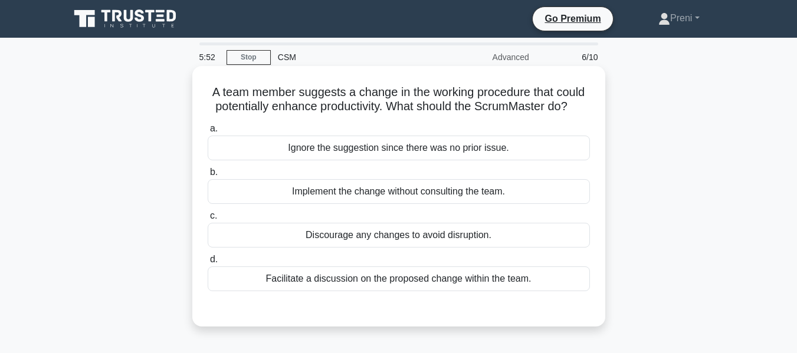
click at [472, 282] on div "Facilitate a discussion on the proposed change within the team." at bounding box center [399, 279] width 382 height 25
click at [208, 264] on input "d. Facilitate a discussion on the proposed change within the team." at bounding box center [208, 260] width 0 height 8
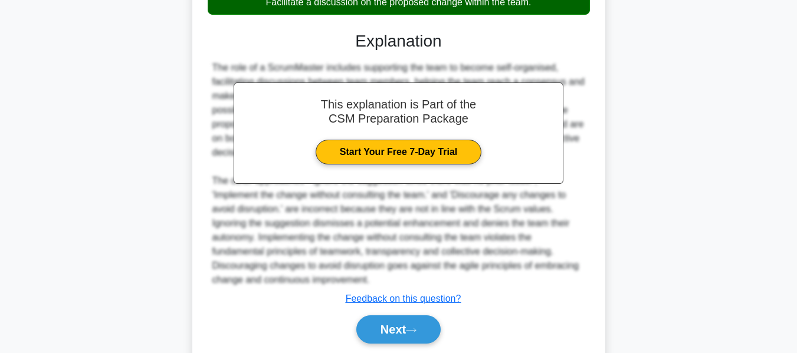
scroll to position [318, 0]
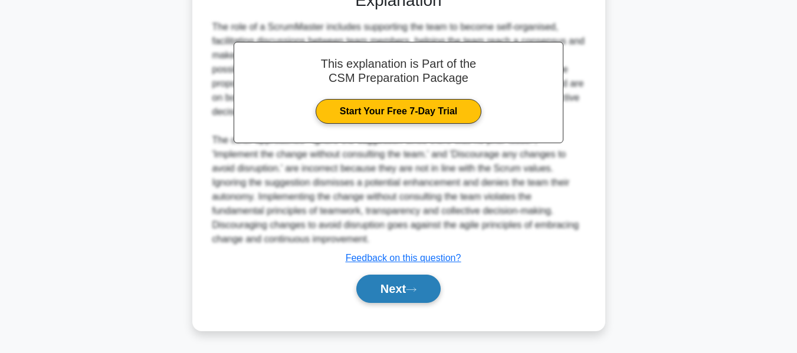
click at [415, 286] on button "Next" at bounding box center [398, 289] width 84 height 28
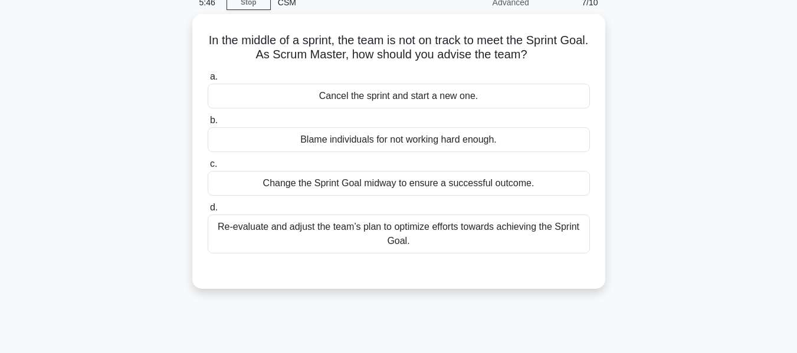
scroll to position [48, 0]
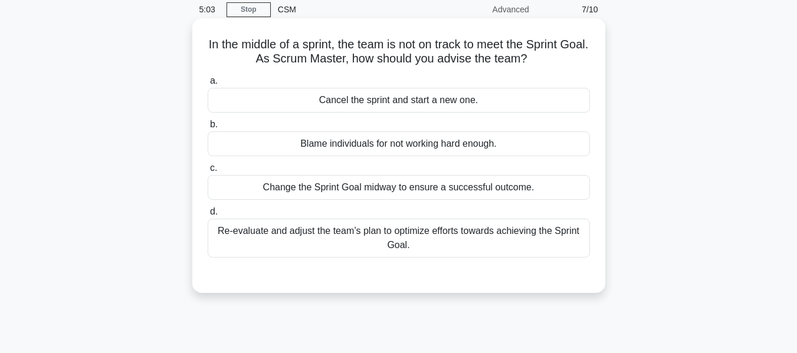
click at [349, 244] on div "Re-evaluate and adjust the team’s plan to optimize efforts towards achieving th…" at bounding box center [399, 238] width 382 height 39
click at [208, 216] on input "d. Re-evaluate and adjust the team’s plan to optimize efforts towards achieving…" at bounding box center [208, 212] width 0 height 8
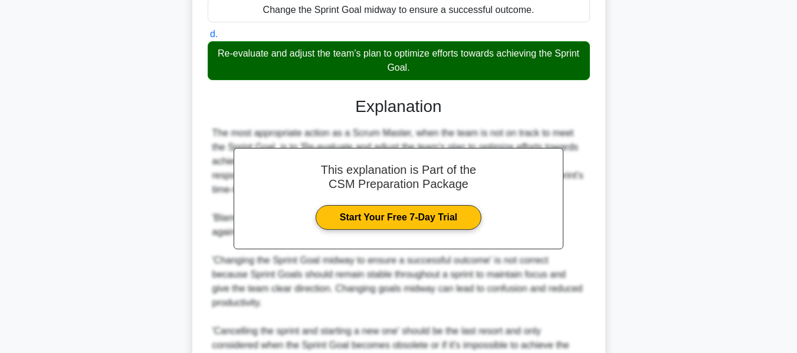
scroll to position [360, 0]
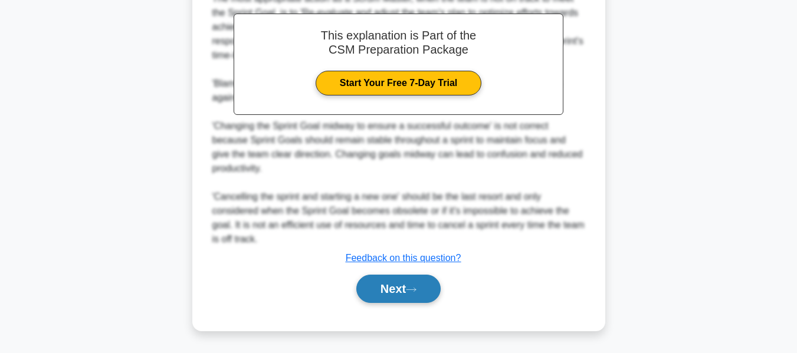
click at [396, 286] on button "Next" at bounding box center [398, 289] width 84 height 28
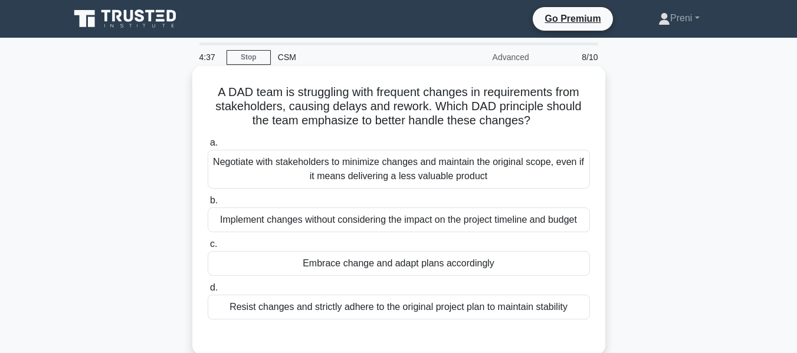
scroll to position [59, 0]
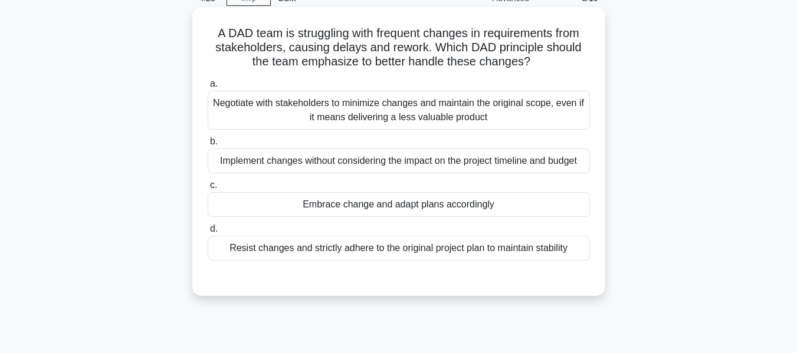
click at [491, 249] on div "Resist changes and strictly adhere to the original project plan to maintain sta…" at bounding box center [399, 248] width 382 height 25
click at [208, 233] on input "d. Resist changes and strictly adhere to the original project plan to maintain …" at bounding box center [208, 229] width 0 height 8
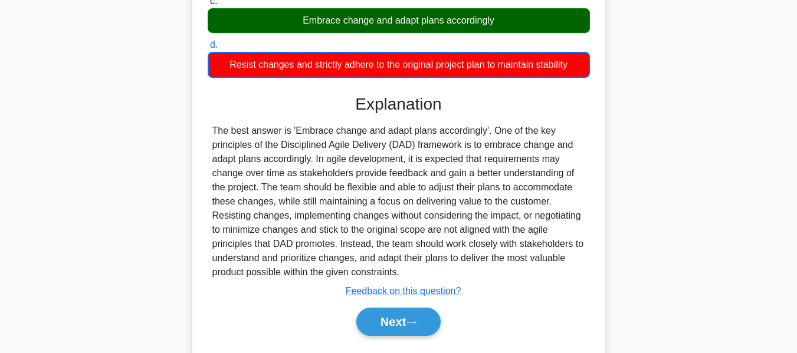
scroll to position [284, 0]
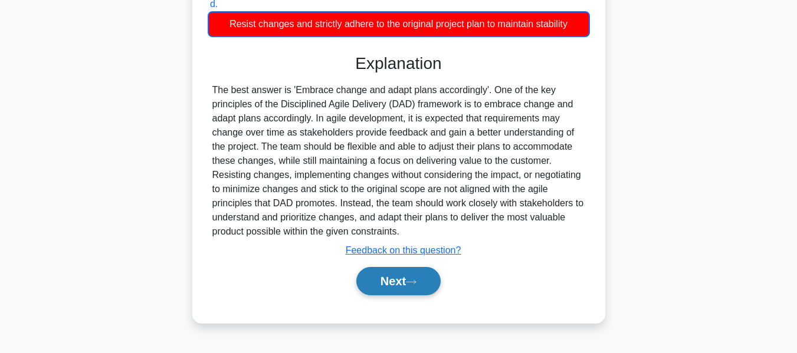
click at [413, 275] on button "Next" at bounding box center [398, 281] width 84 height 28
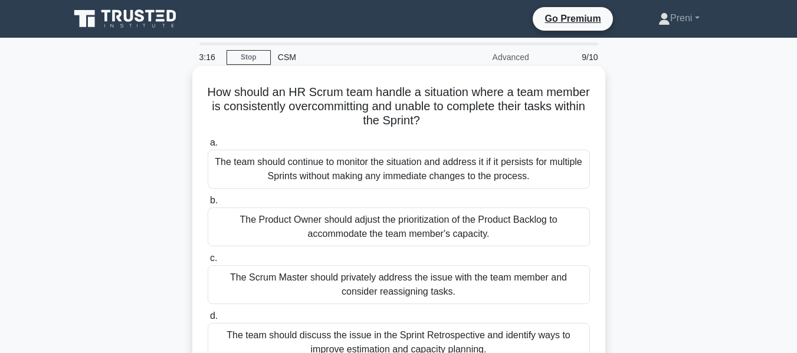
scroll to position [59, 0]
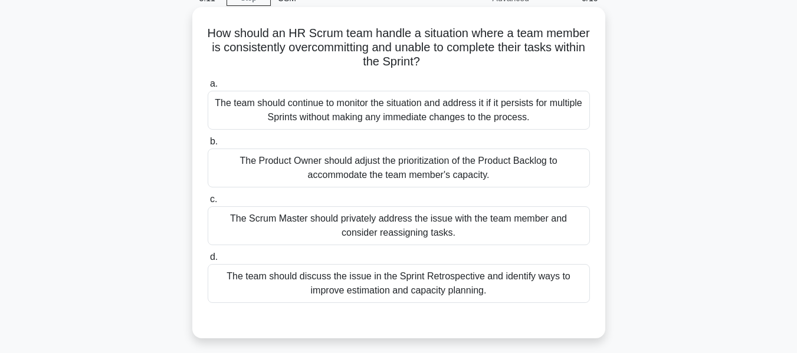
click at [402, 224] on div "The Scrum Master should privately address the issue with the team member and co…" at bounding box center [399, 225] width 382 height 39
click at [208, 203] on input "c. The Scrum Master should privately address the issue with the team member and…" at bounding box center [208, 200] width 0 height 8
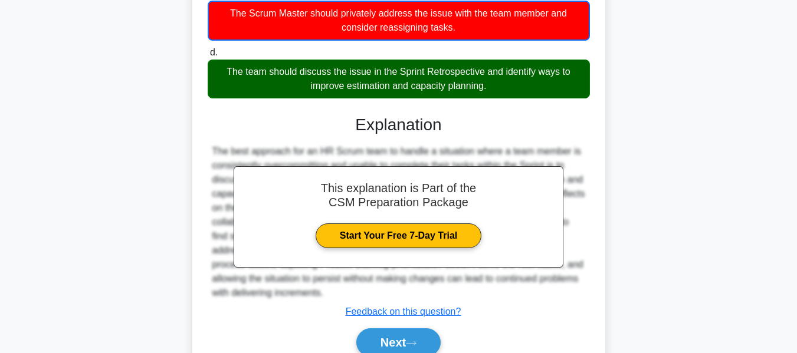
scroll to position [295, 0]
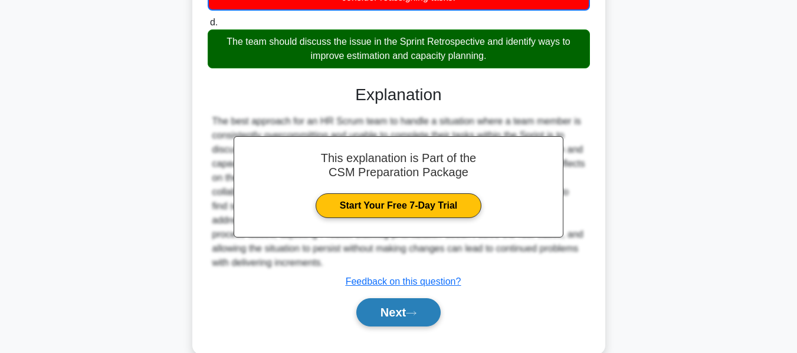
click at [403, 319] on button "Next" at bounding box center [398, 312] width 84 height 28
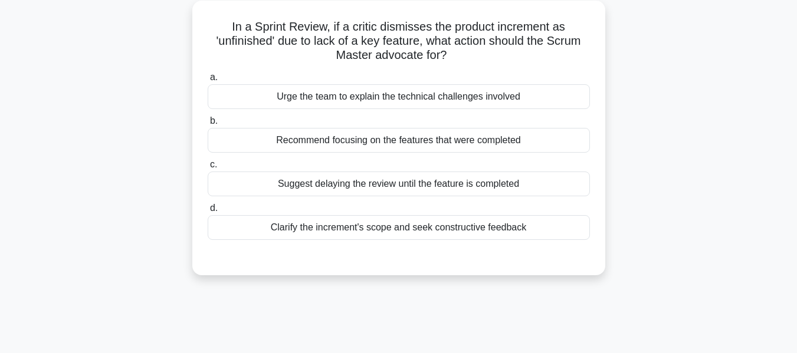
scroll to position [48, 0]
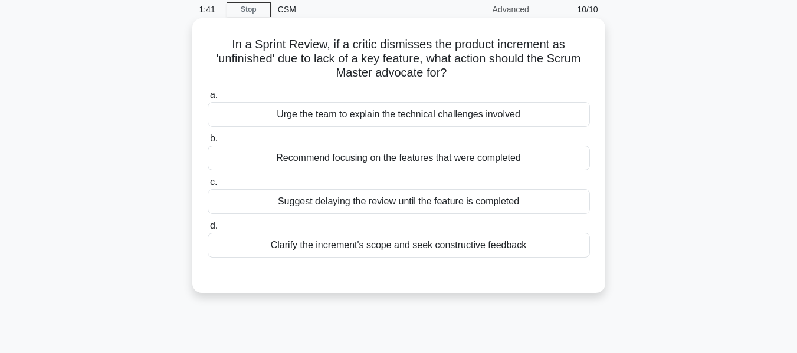
click at [413, 250] on div "Clarify the increment's scope and seek constructive feedback" at bounding box center [399, 245] width 382 height 25
click at [208, 230] on input "d. Clarify the increment's scope and seek constructive feedback" at bounding box center [208, 226] width 0 height 8
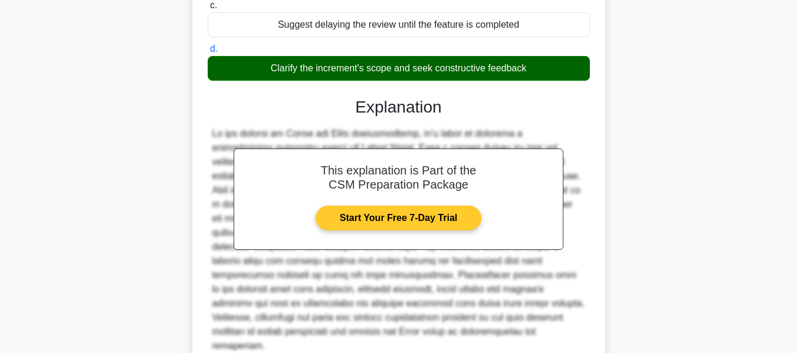
scroll to position [318, 0]
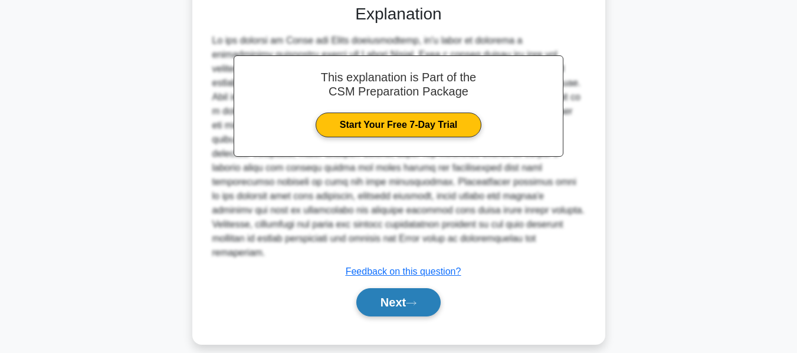
click at [413, 300] on icon at bounding box center [411, 303] width 11 height 6
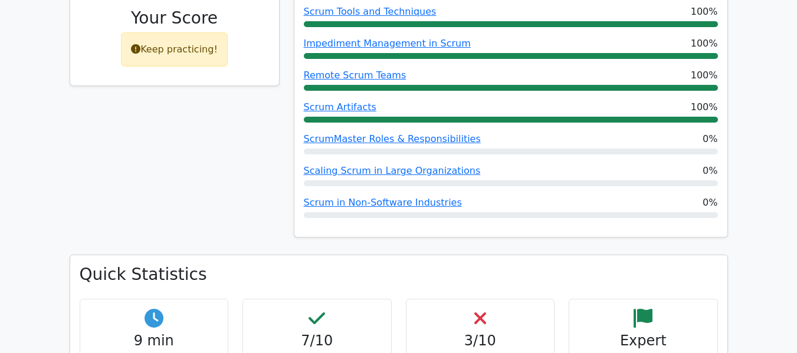
scroll to position [649, 0]
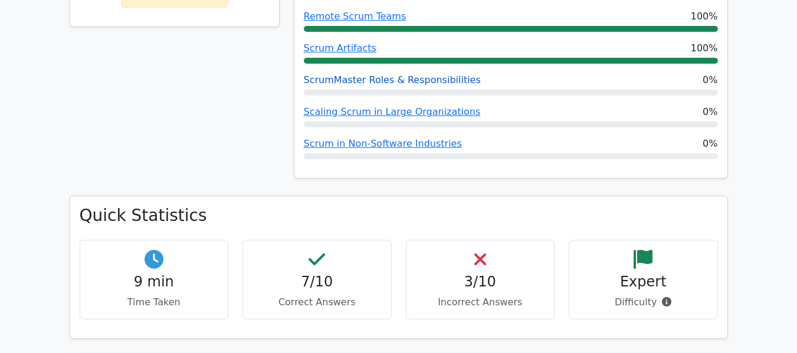
click at [354, 83] on link "ScrumMaster Roles & Responsibilities" at bounding box center [392, 79] width 177 height 11
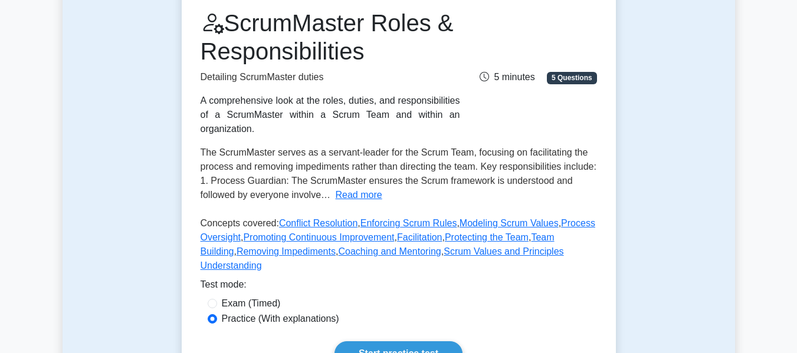
scroll to position [177, 0]
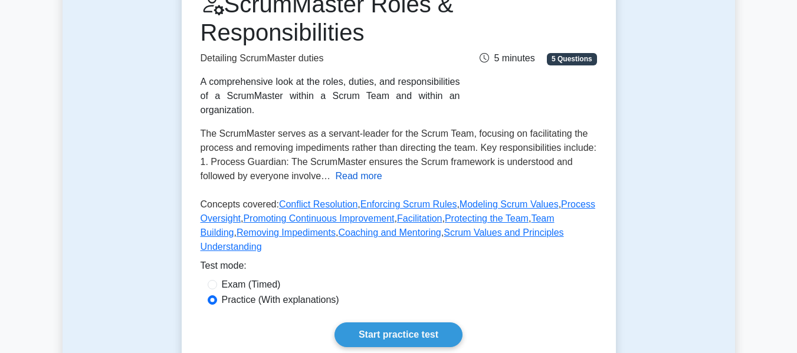
click at [369, 169] on button "Read more" at bounding box center [359, 176] width 47 height 14
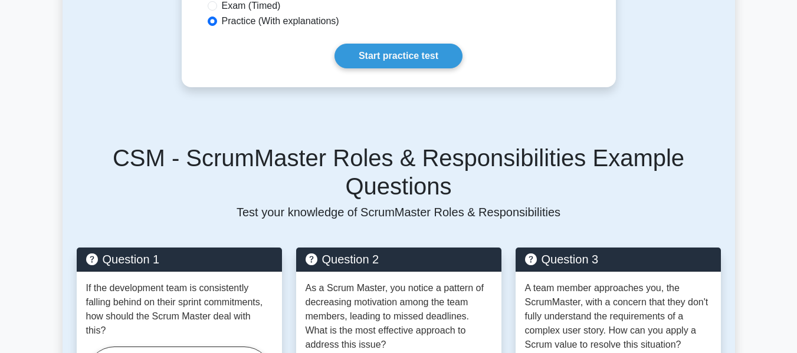
scroll to position [767, 0]
